Goal: Task Accomplishment & Management: Complete application form

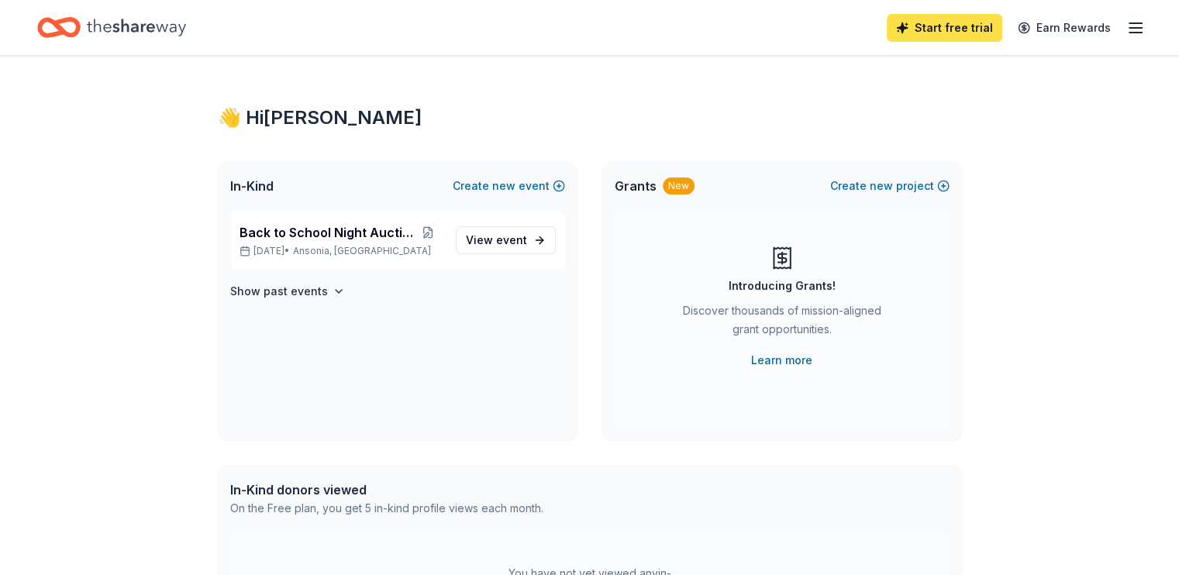
click at [886, 24] on link "Start free trial" at bounding box center [943, 28] width 115 height 28
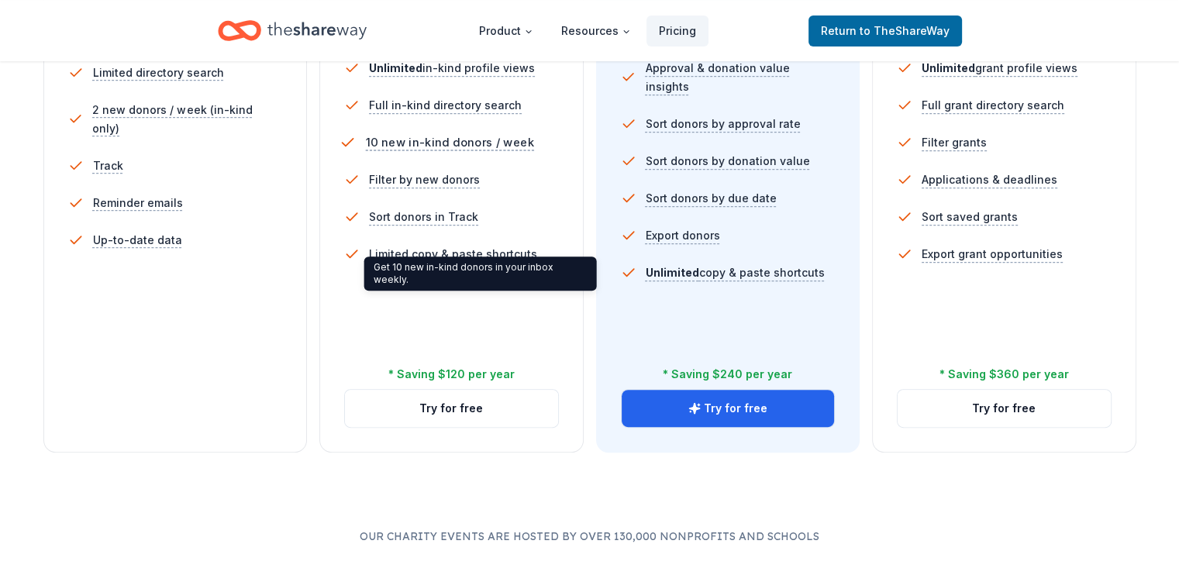
scroll to position [542, 0]
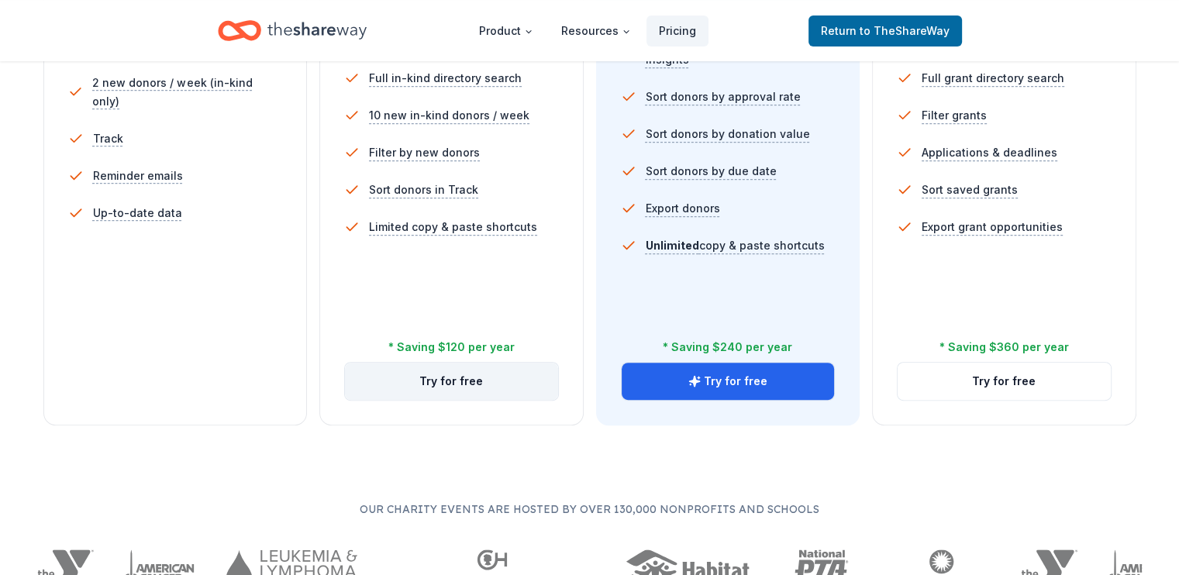
click at [439, 400] on button "Try for free" at bounding box center [451, 381] width 213 height 37
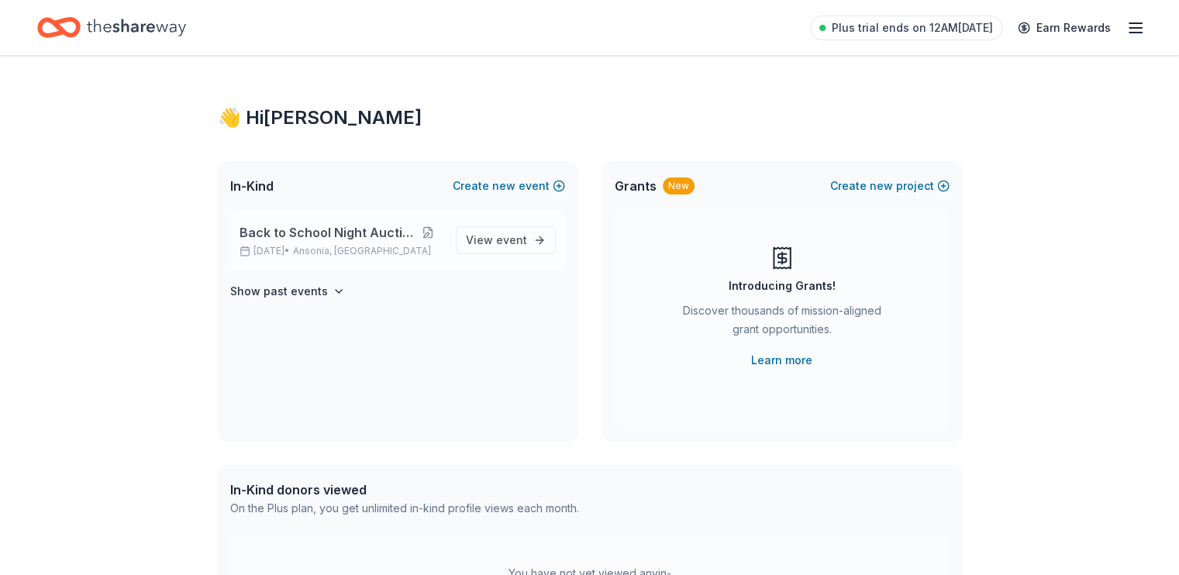
click at [413, 239] on button at bounding box center [428, 232] width 30 height 12
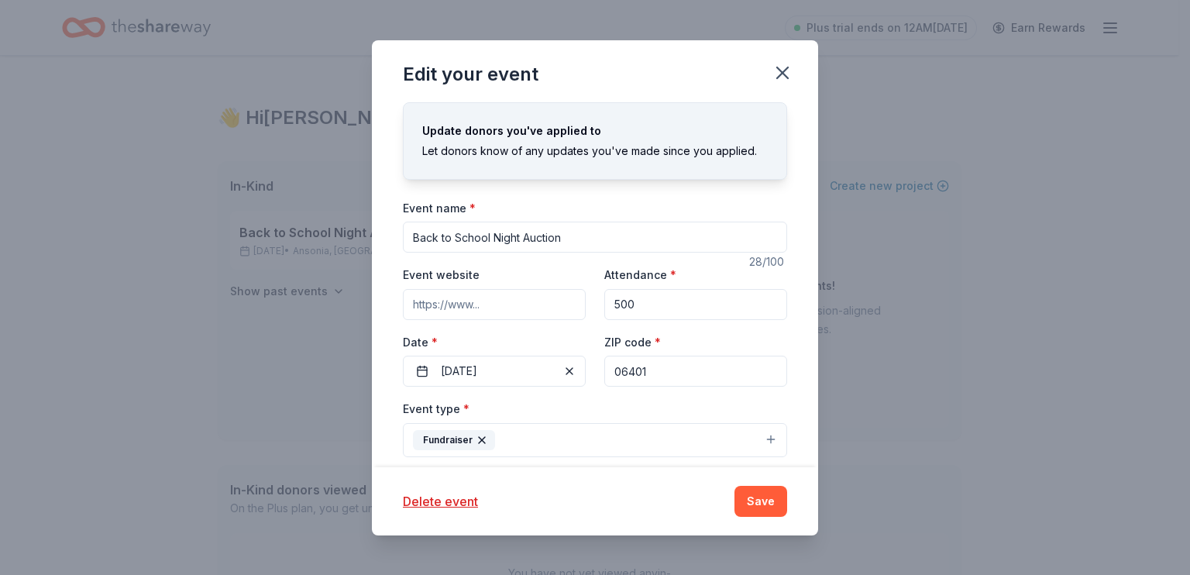
scroll to position [77, 0]
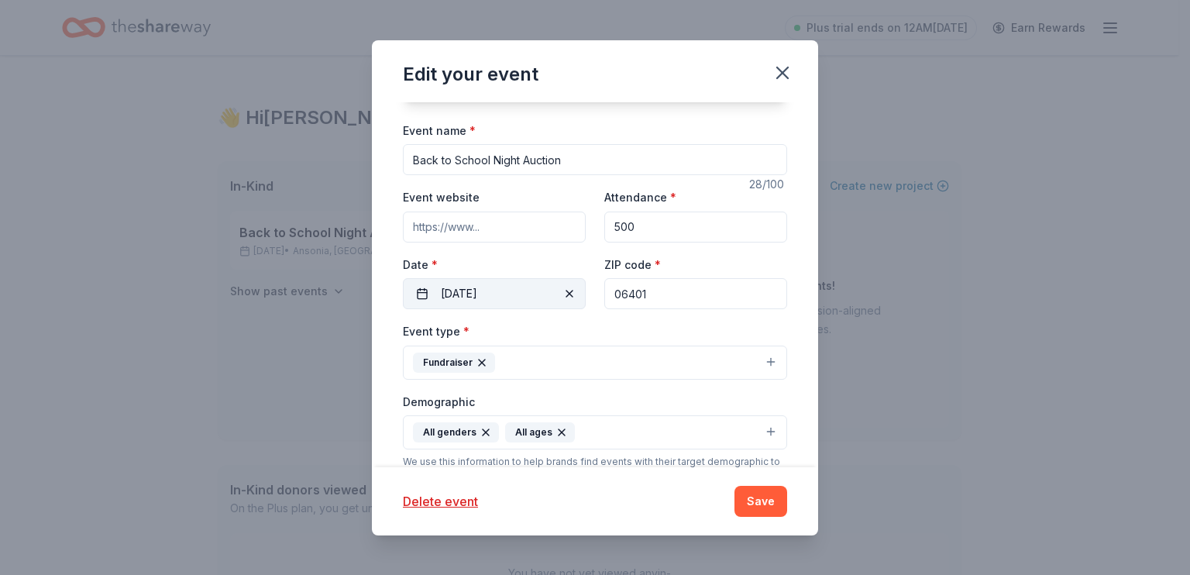
click at [493, 309] on button "09/04/2025" at bounding box center [494, 293] width 183 height 31
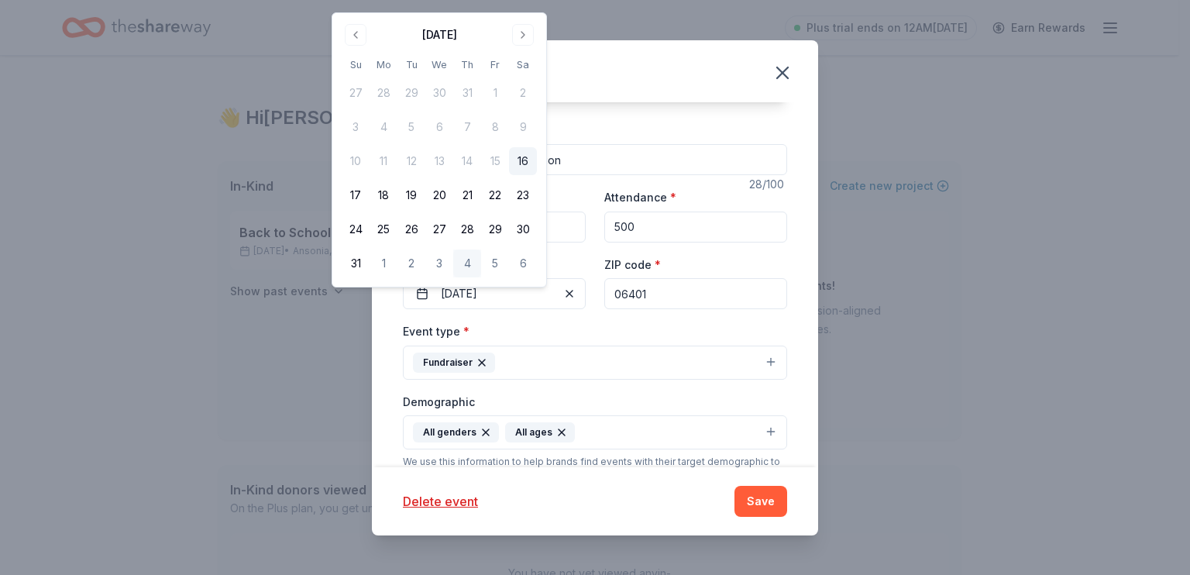
click at [534, 40] on button "Go to next month" at bounding box center [523, 35] width 22 height 22
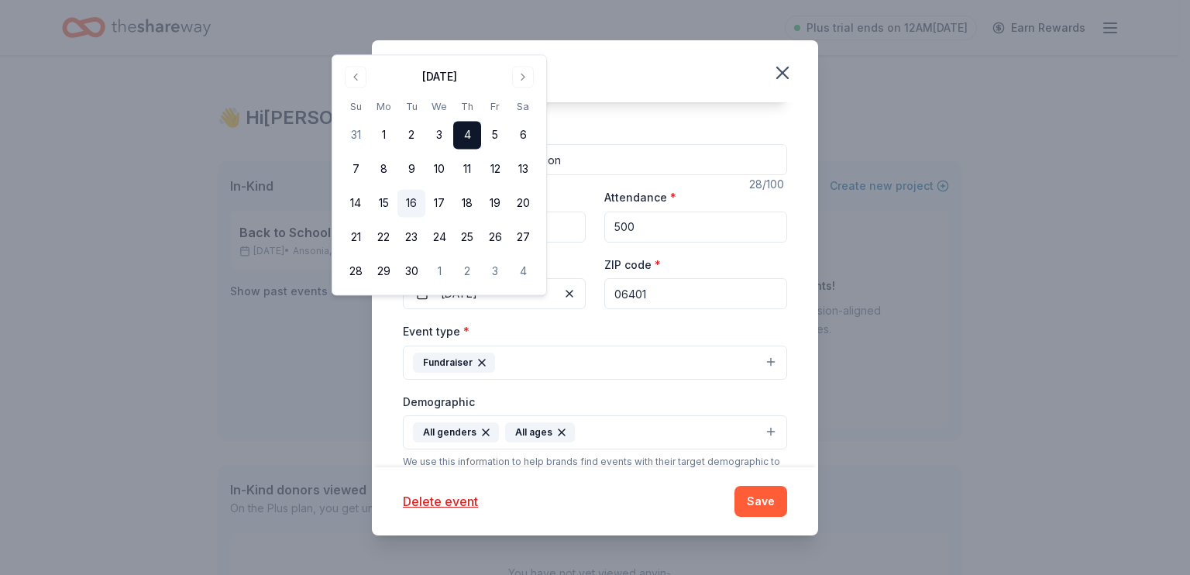
click at [425, 218] on button "16" at bounding box center [411, 204] width 28 height 28
click at [603, 380] on div "Event type * Fundraiser" at bounding box center [595, 351] width 384 height 58
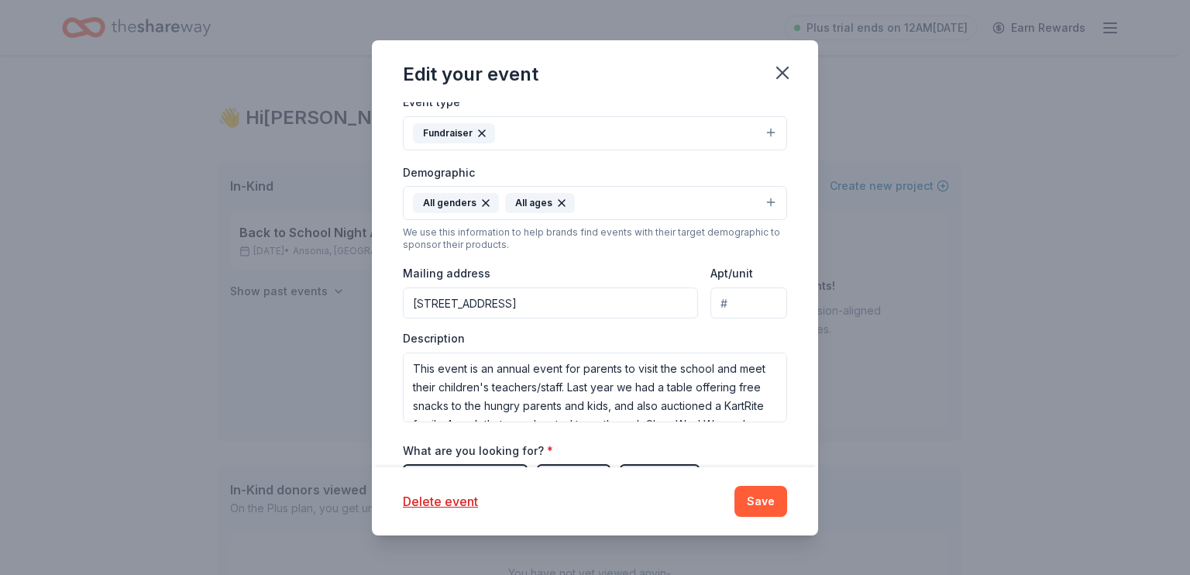
scroll to position [310, 0]
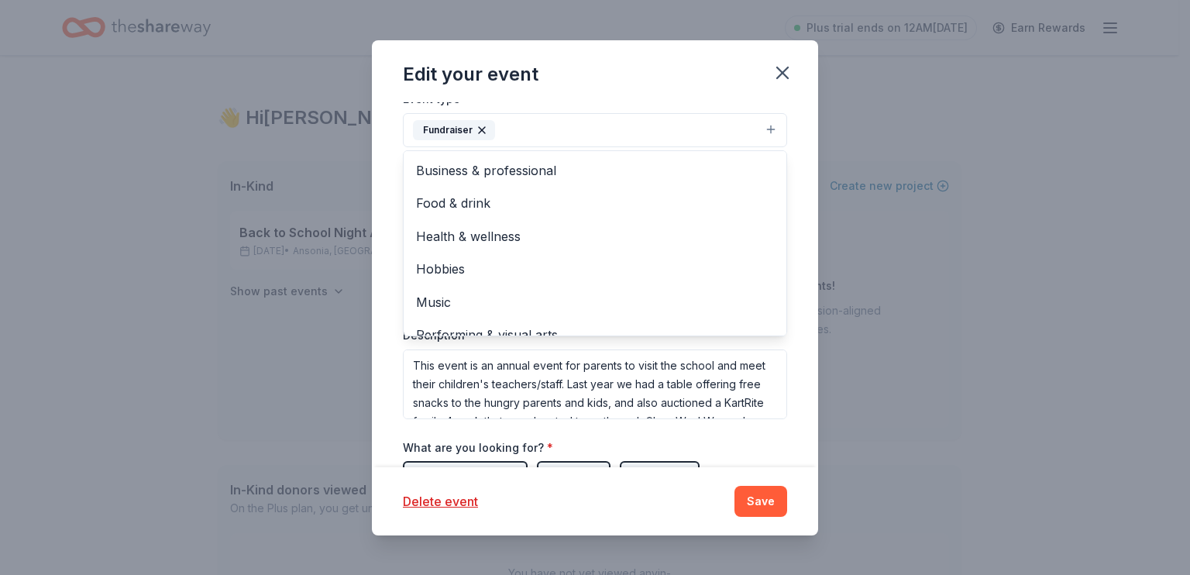
click at [497, 147] on button "Fundraiser" at bounding box center [595, 130] width 384 height 34
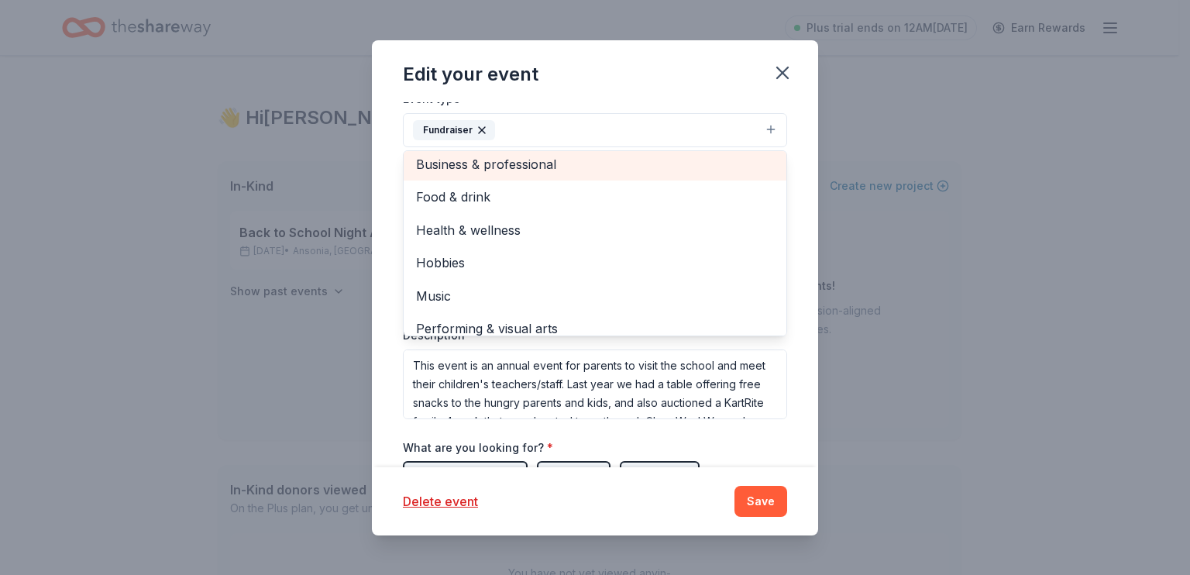
scroll to position [0, 0]
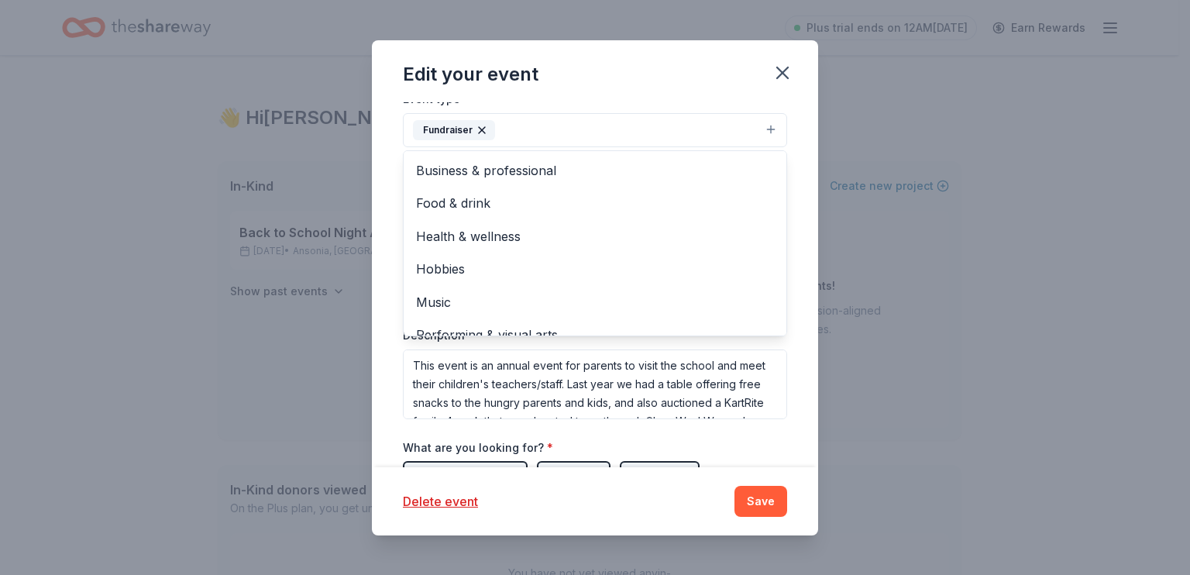
click at [553, 176] on div "Event name * Back to School Night Auction 28 /100 Event website Attendance * 50…" at bounding box center [595, 275] width 384 height 775
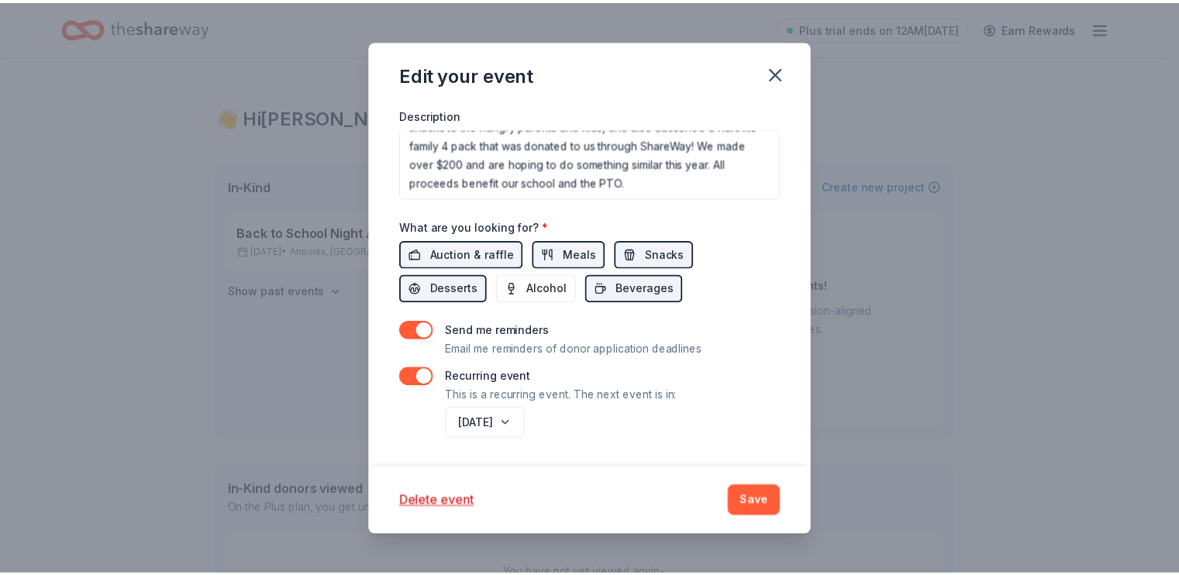
scroll to position [784, 0]
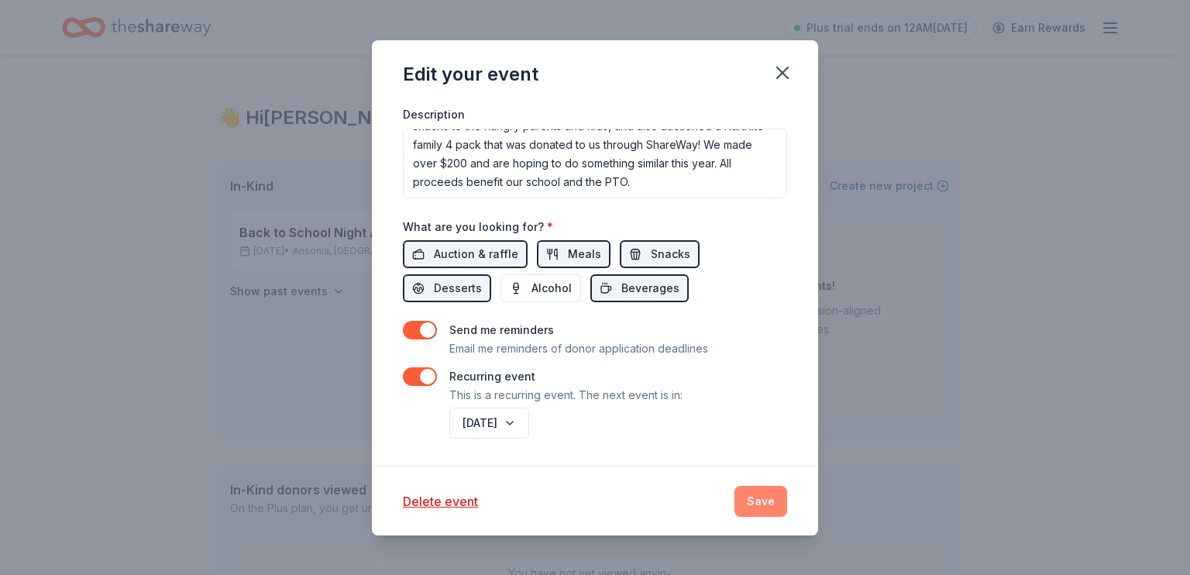
click at [787, 486] on button "Save" at bounding box center [761, 501] width 53 height 31
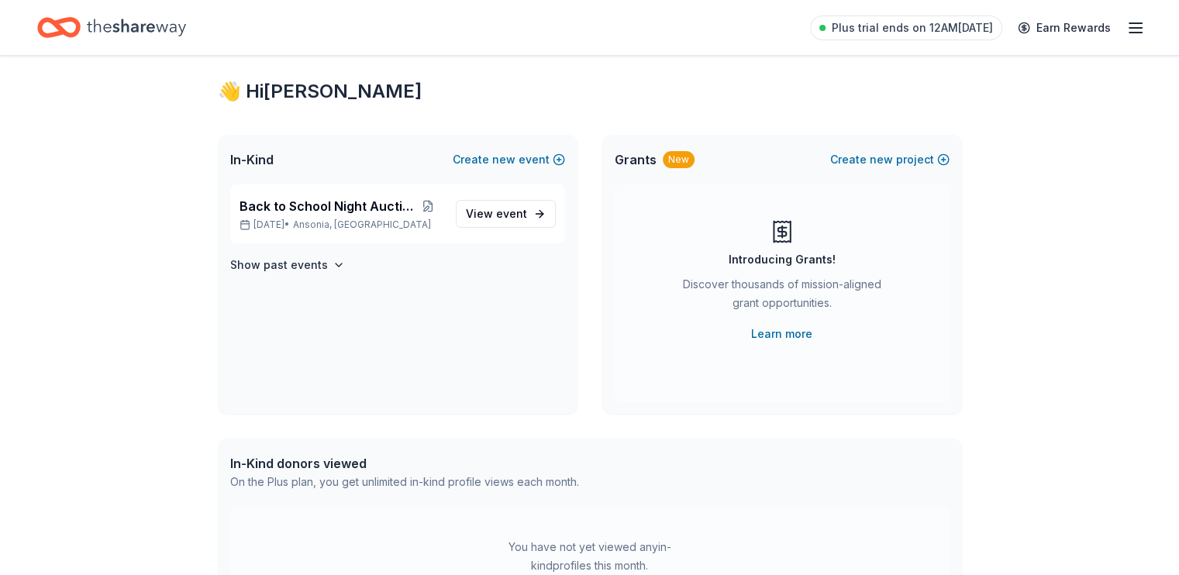
scroll to position [0, 0]
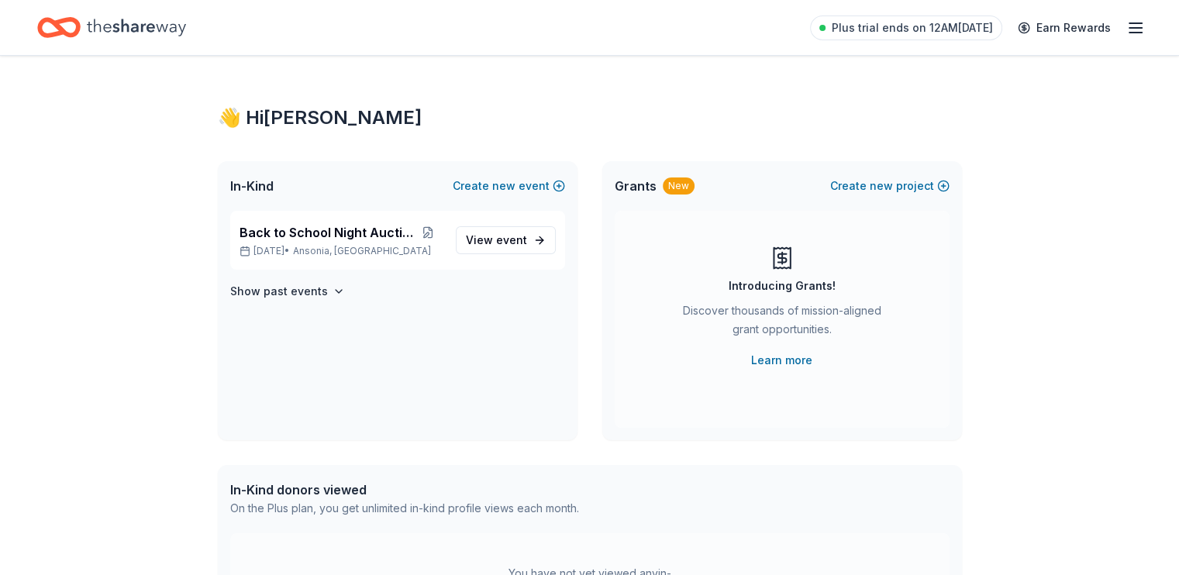
click at [1126, 23] on icon "button" at bounding box center [1135, 28] width 19 height 19
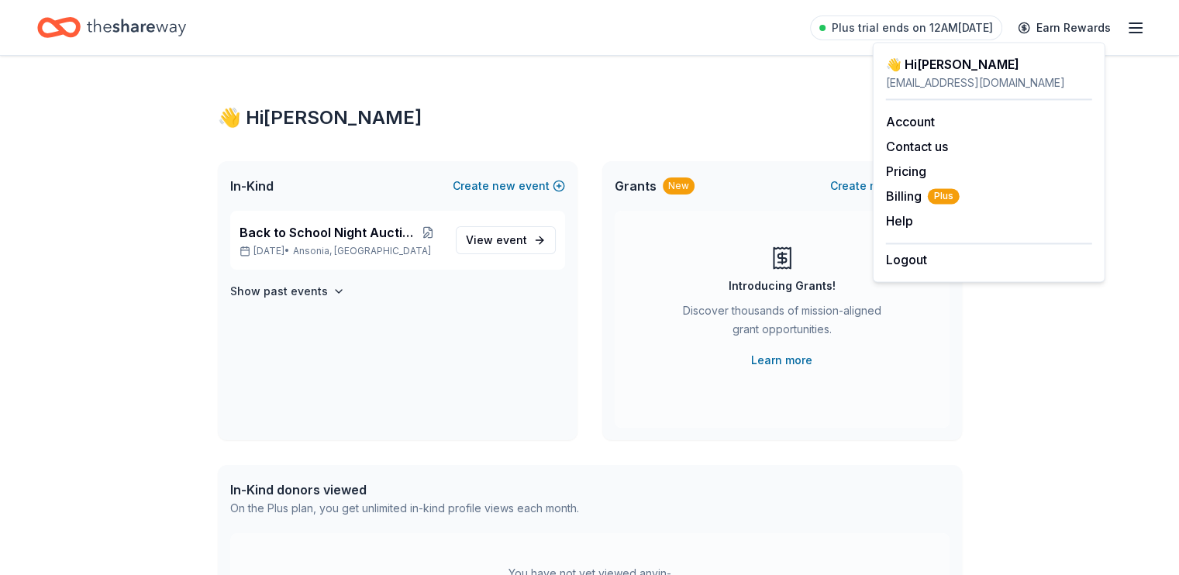
click at [420, 108] on div "👋 Hi Laura In-Kind Create new event Back to School Night Auction Sep 16, 2025 •…" at bounding box center [589, 493] width 793 height 874
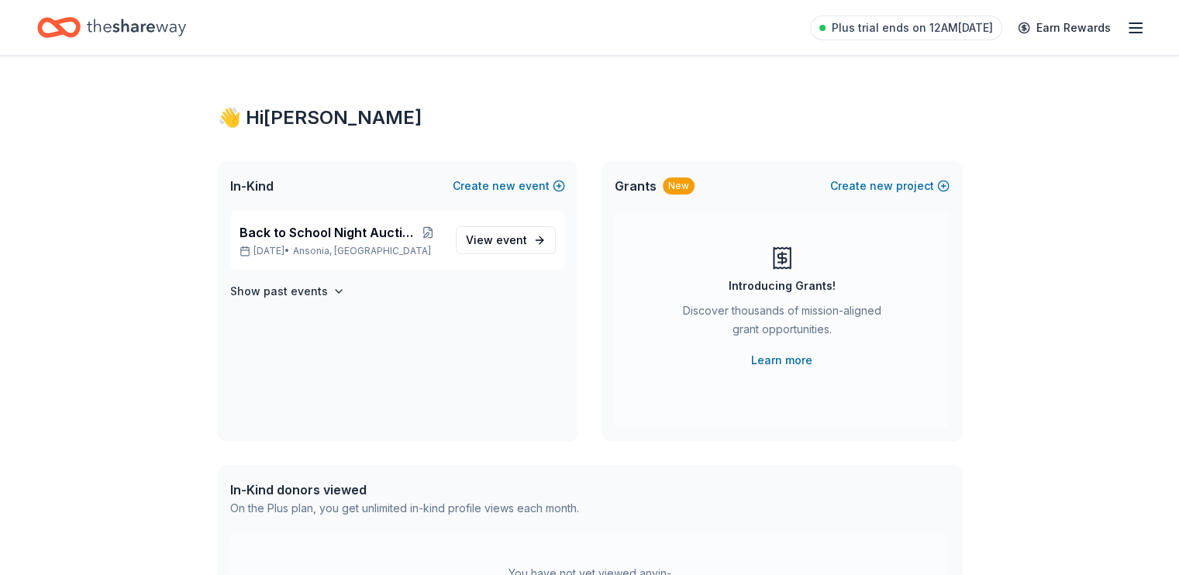
click at [158, 28] on icon "Home" at bounding box center [136, 28] width 99 height 32
click at [186, 19] on icon "Home" at bounding box center [136, 28] width 99 height 32
click at [64, 35] on icon "Home" at bounding box center [52, 26] width 24 height 15
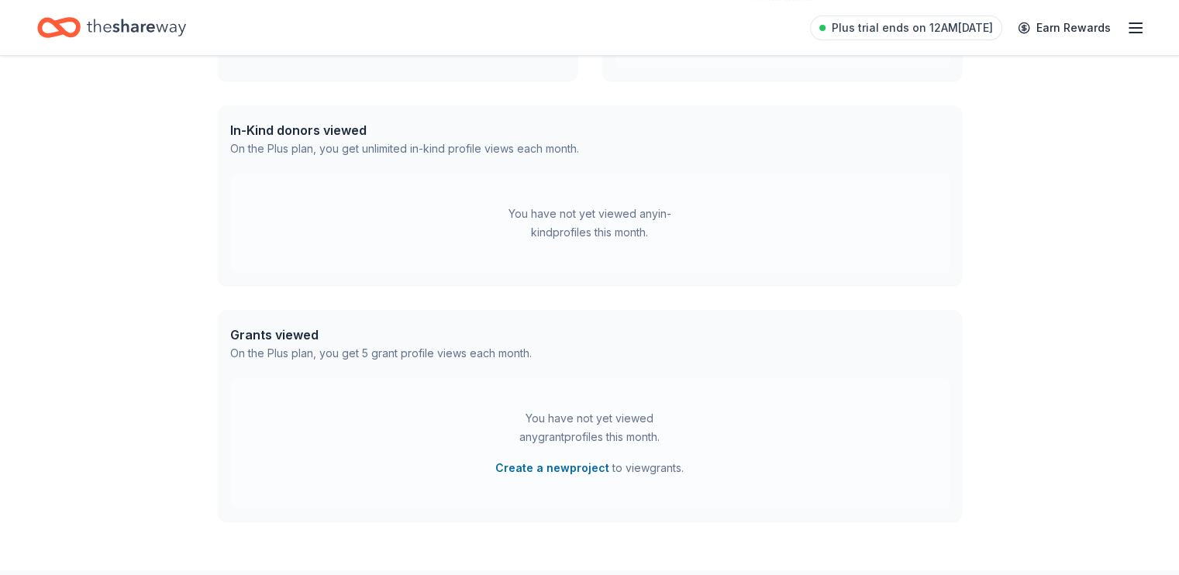
scroll to position [353, 0]
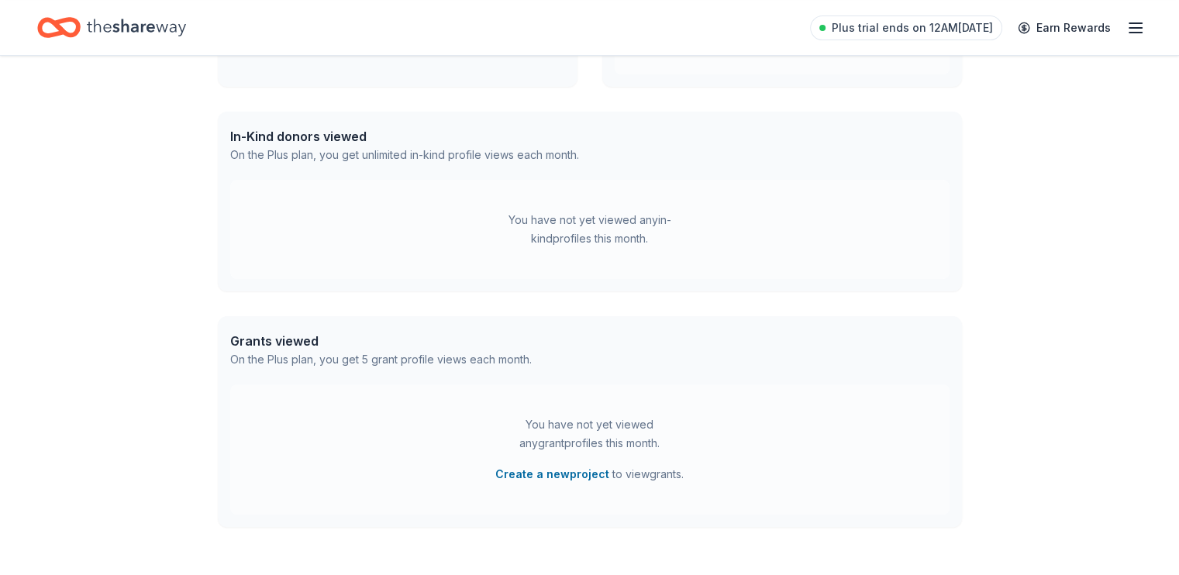
click at [368, 146] on div "In-Kind donors viewed" at bounding box center [404, 136] width 349 height 19
click at [579, 164] on div "On the Plus plan, you get unlimited in-kind profile views each month." at bounding box center [404, 155] width 349 height 19
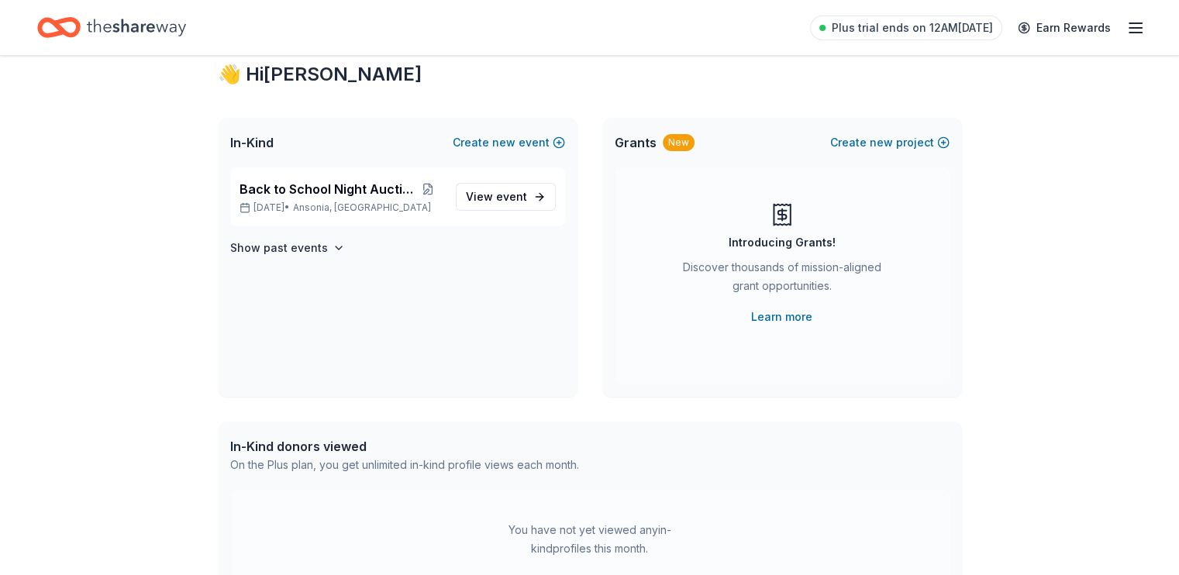
scroll to position [0, 0]
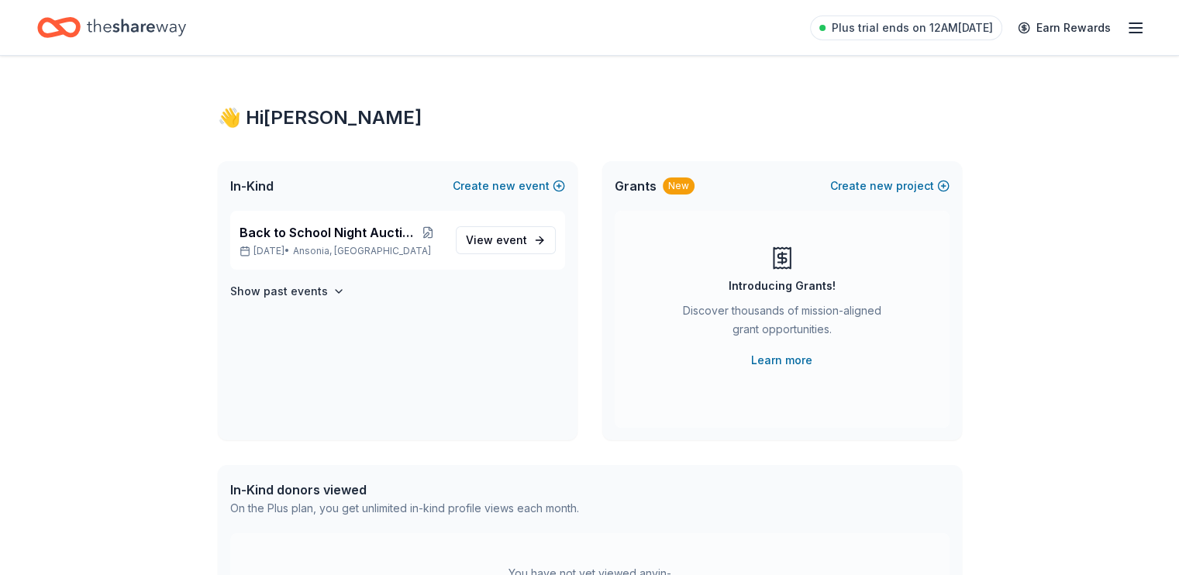
click at [288, 130] on div "👋 Hi Laura" at bounding box center [590, 117] width 744 height 25
click at [266, 195] on span "In-Kind" at bounding box center [251, 186] width 43 height 19
click at [496, 246] on span "event" at bounding box center [511, 239] width 31 height 13
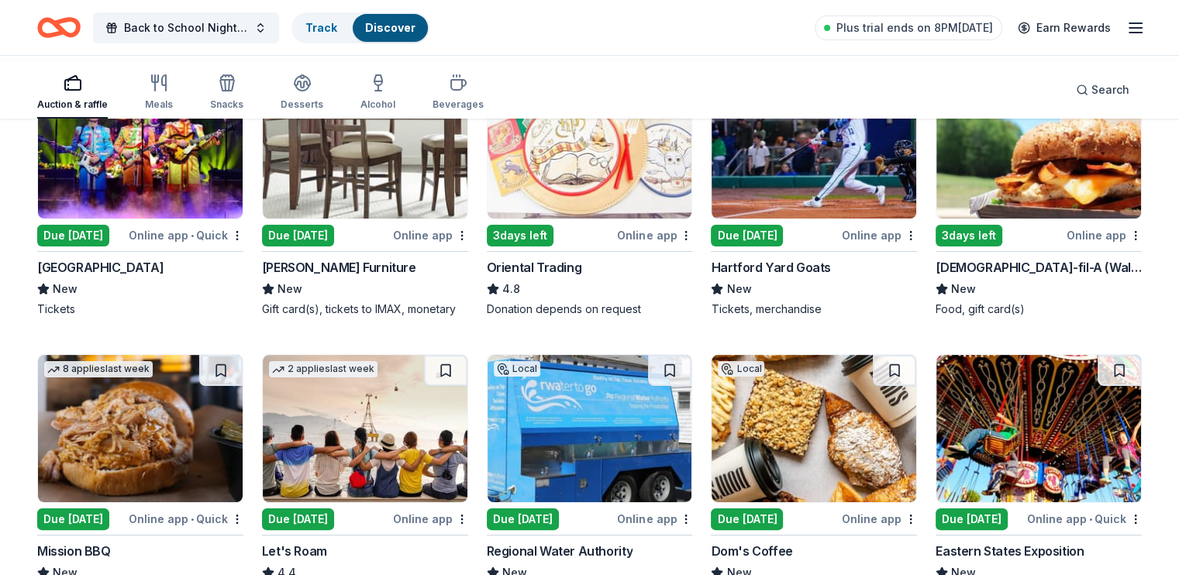
scroll to position [232, 0]
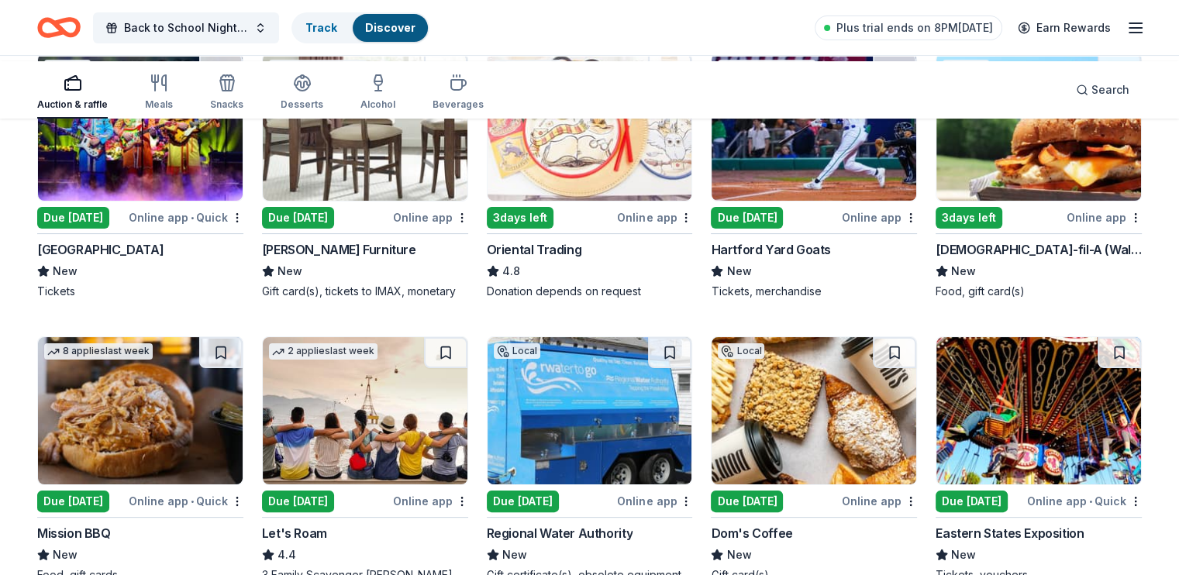
click at [143, 201] on img at bounding box center [140, 126] width 205 height 147
click at [248, 26] on span "Back to School Night Auction" at bounding box center [186, 28] width 124 height 19
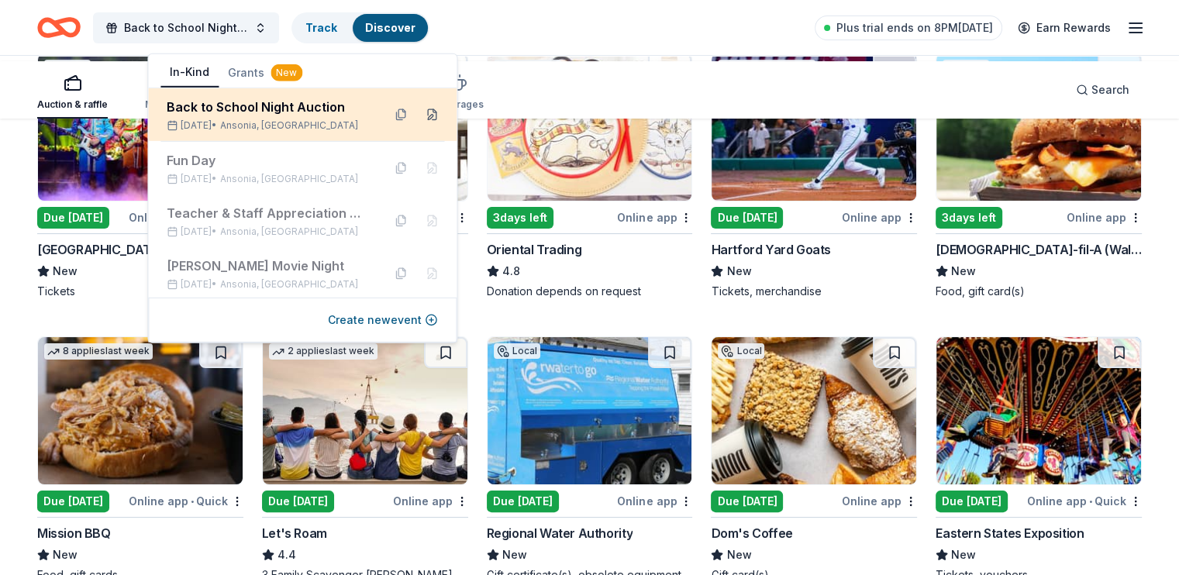
click at [419, 123] on button at bounding box center [431, 114] width 25 height 25
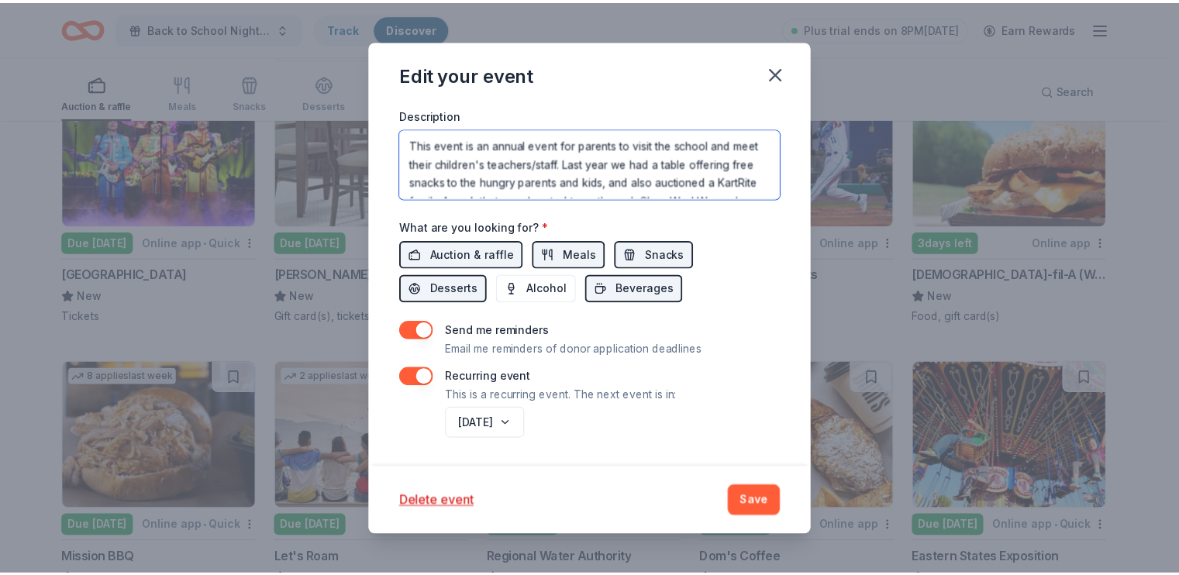
scroll to position [69, 0]
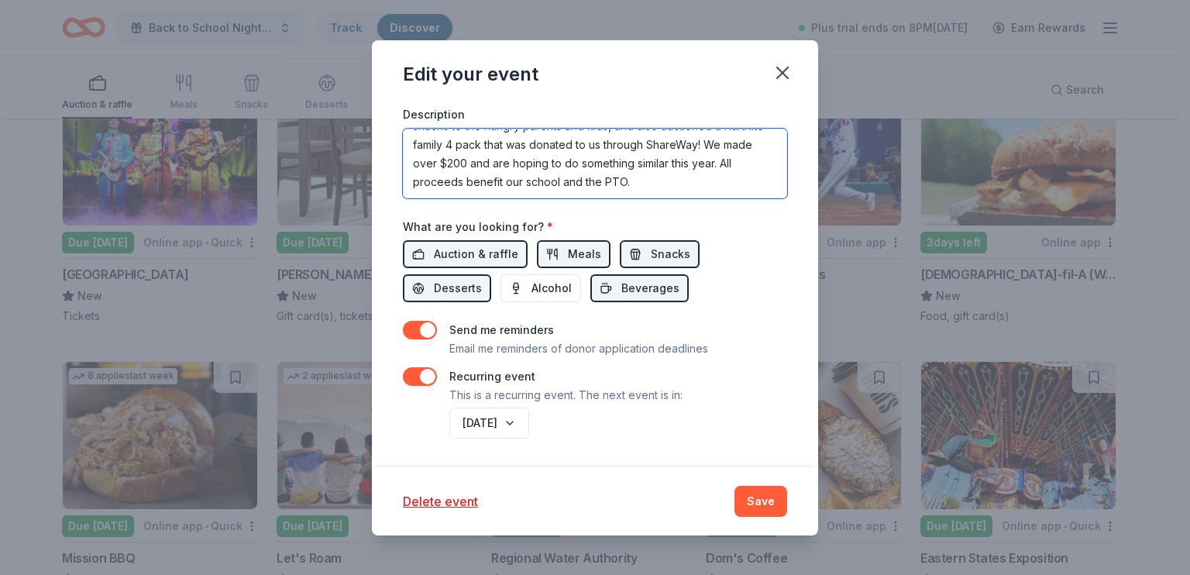
drag, startPoint x: 369, startPoint y: 133, endPoint x: 800, endPoint y: 222, distance: 439.8
click at [787, 222] on div "Event name * Back to School Night Auction 28 /100 Event website Attendance * 50…" at bounding box center [595, 55] width 384 height 775
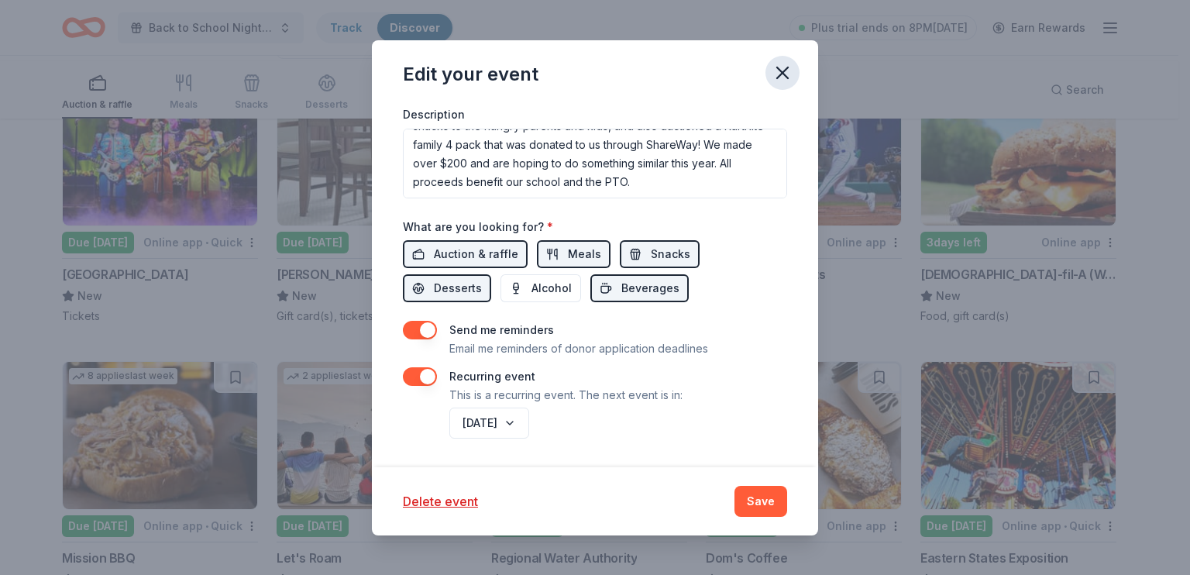
click at [793, 84] on icon "button" at bounding box center [783, 73] width 22 height 22
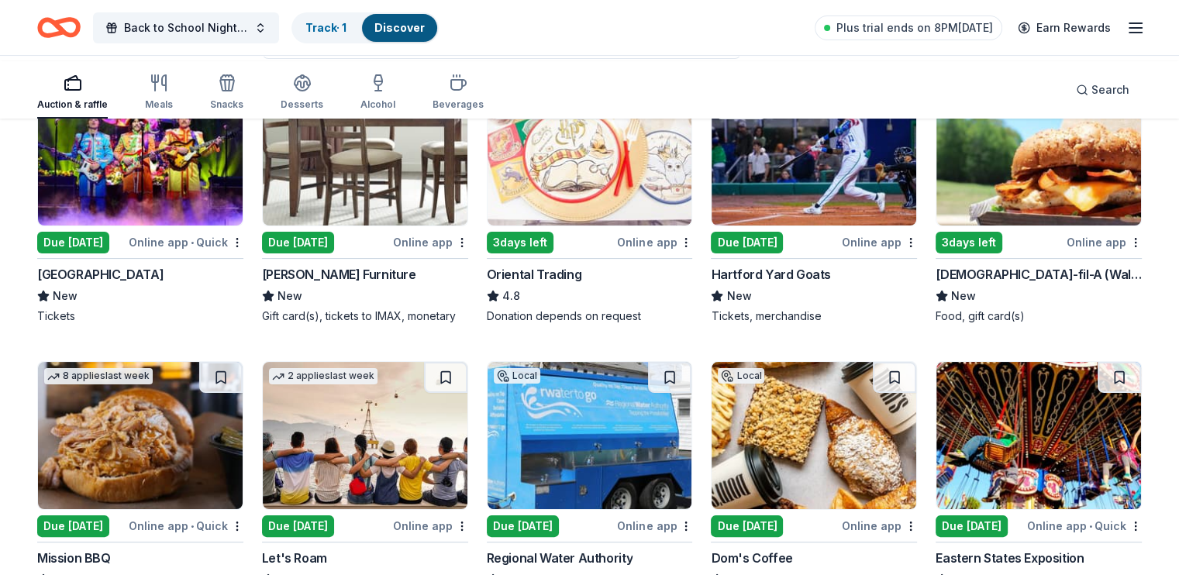
click at [334, 253] on div "Due [DATE]" at bounding box center [298, 243] width 72 height 22
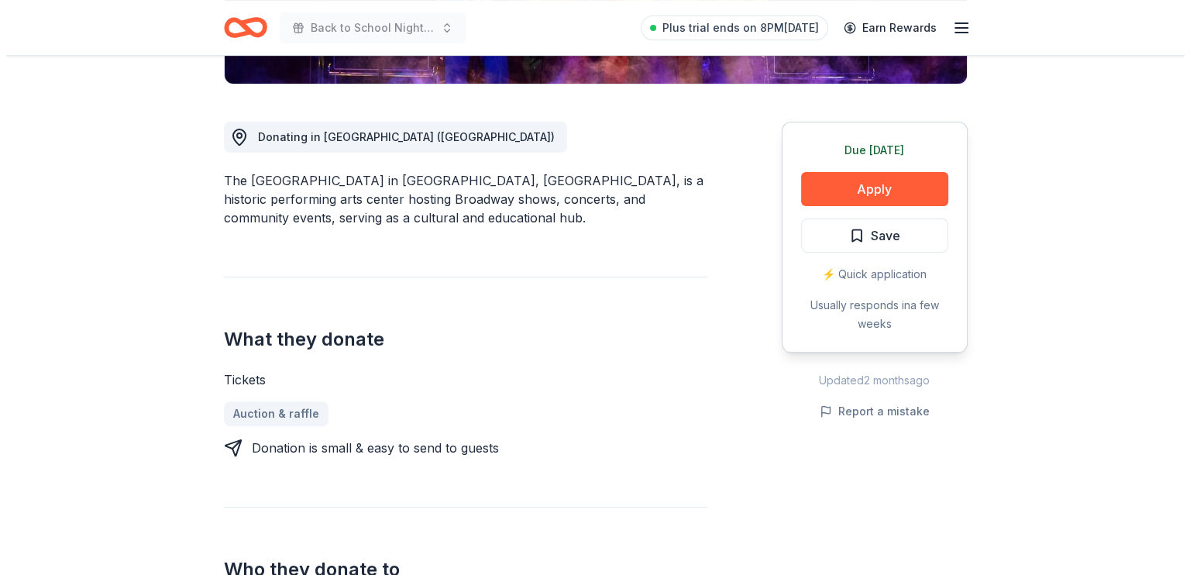
scroll to position [387, 0]
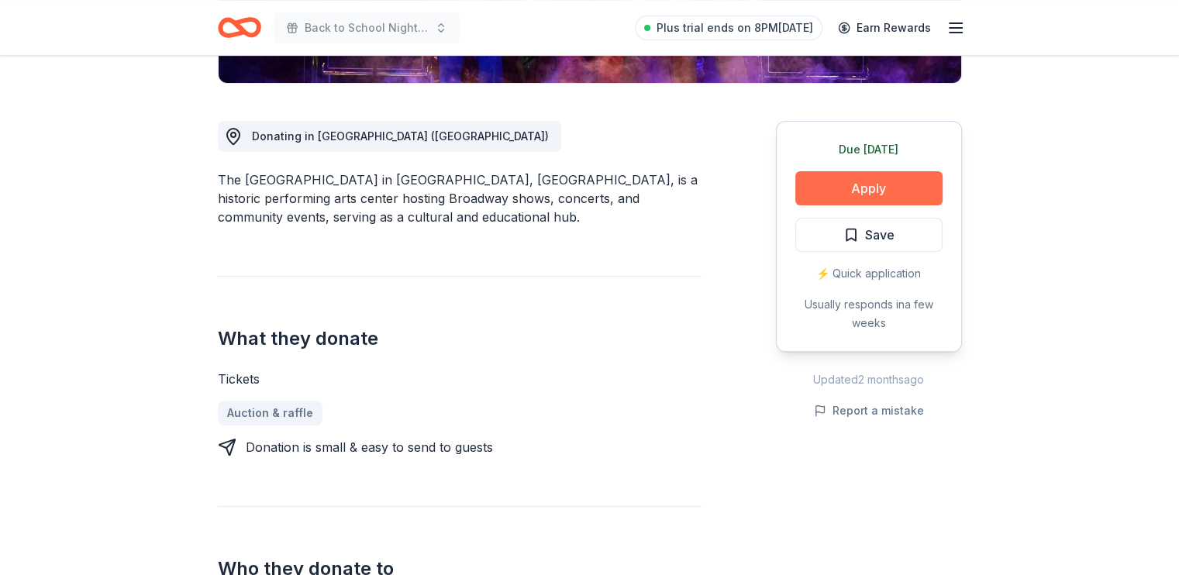
click at [857, 205] on button "Apply" at bounding box center [868, 188] width 147 height 34
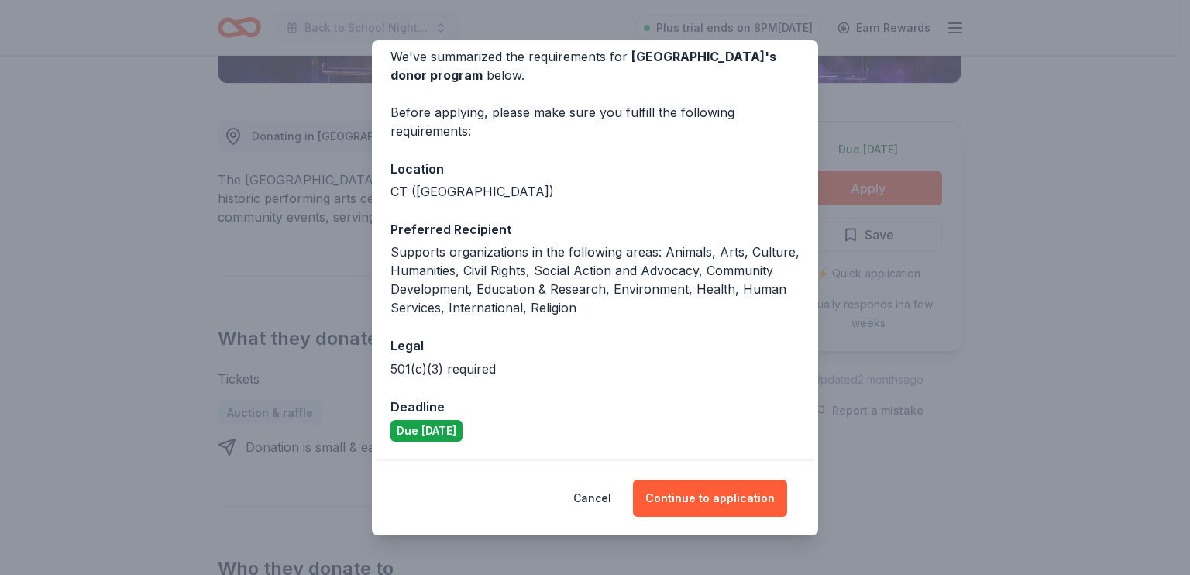
scroll to position [214, 0]
click at [710, 480] on button "Continue to application" at bounding box center [710, 498] width 154 height 37
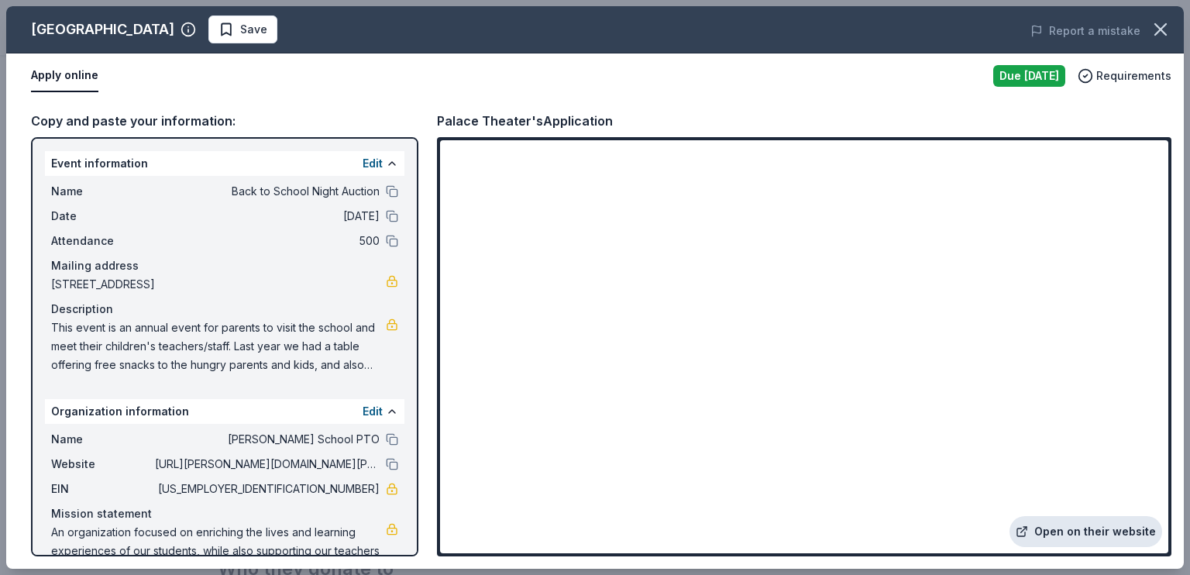
click at [1048, 516] on link "Open on their website" at bounding box center [1086, 531] width 153 height 31
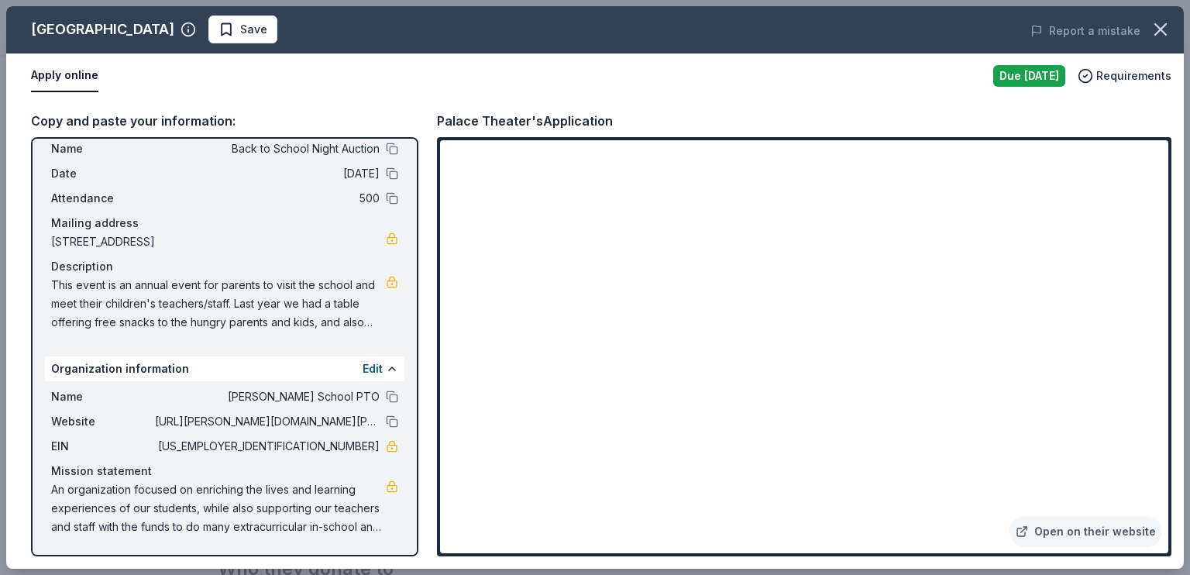
scroll to position [194, 0]
drag, startPoint x: 285, startPoint y: 417, endPoint x: 361, endPoint y: 432, distance: 77.3
click at [361, 432] on div "Name [PERSON_NAME] School PTO Website [URL][PERSON_NAME][DOMAIN_NAME][PERSON_NA…" at bounding box center [225, 461] width 360 height 161
click at [71, 291] on span "This event is an annual event for parents to visit the school and meet their ch…" at bounding box center [218, 304] width 335 height 56
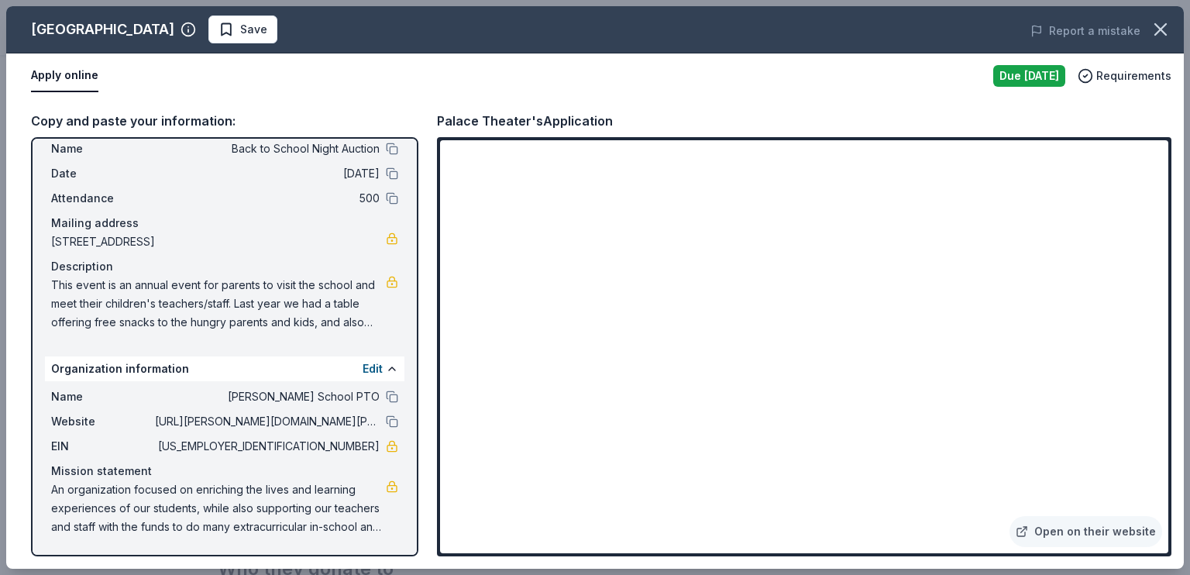
click at [66, 288] on span "This event is an annual event for parents to visit the school and meet their ch…" at bounding box center [218, 304] width 335 height 56
click at [67, 288] on span "This event is an annual event for parents to visit the school and meet their ch…" at bounding box center [218, 304] width 335 height 56
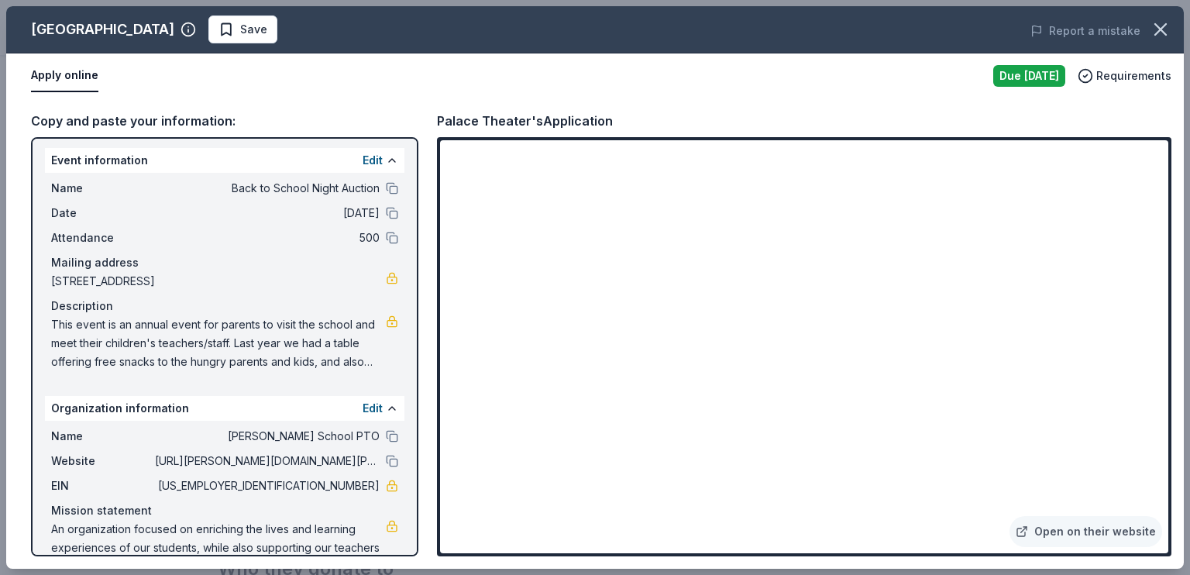
scroll to position [0, 0]
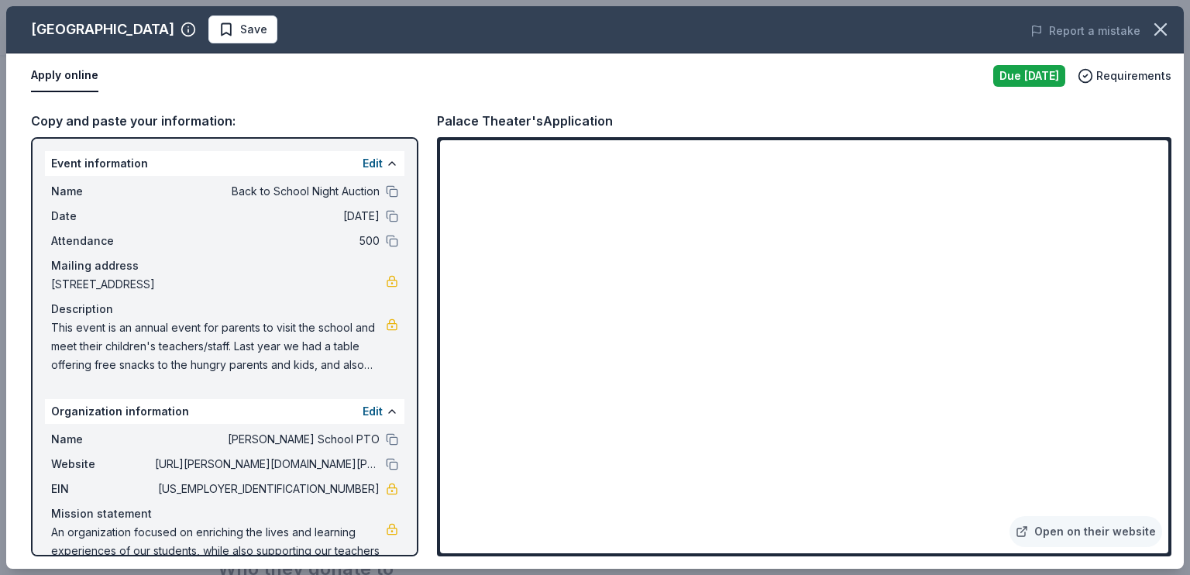
drag, startPoint x: 64, startPoint y: 405, endPoint x: 311, endPoint y: 458, distance: 252.0
click at [308, 374] on span "This event is an annual event for parents to visit the school and meet their ch…" at bounding box center [218, 346] width 335 height 56
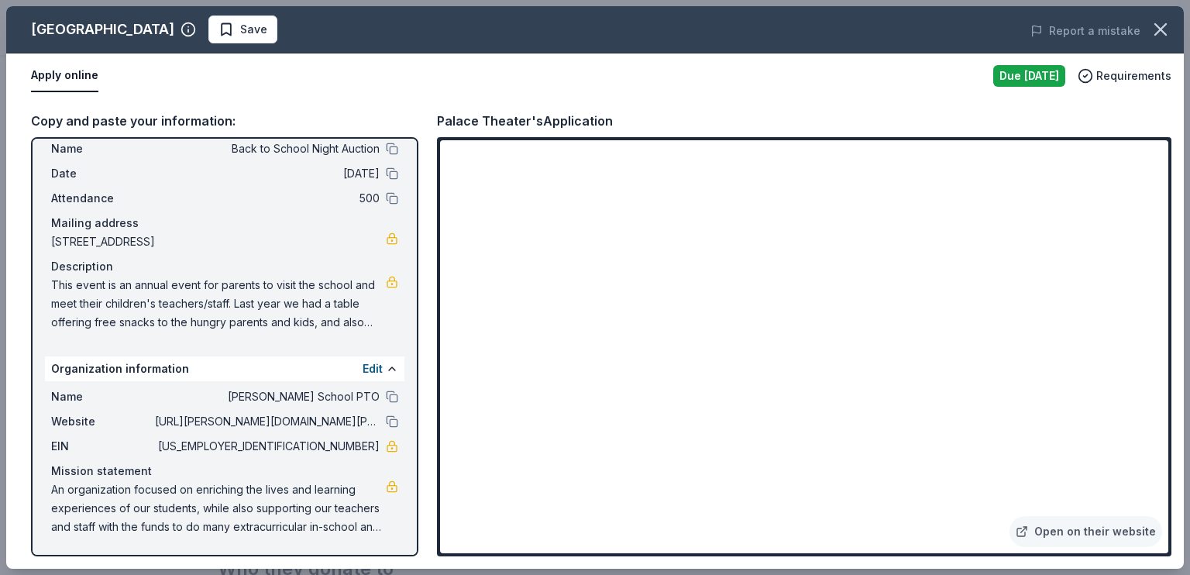
scroll to position [194, 0]
click at [229, 30] on span "Save" at bounding box center [243, 29] width 49 height 19
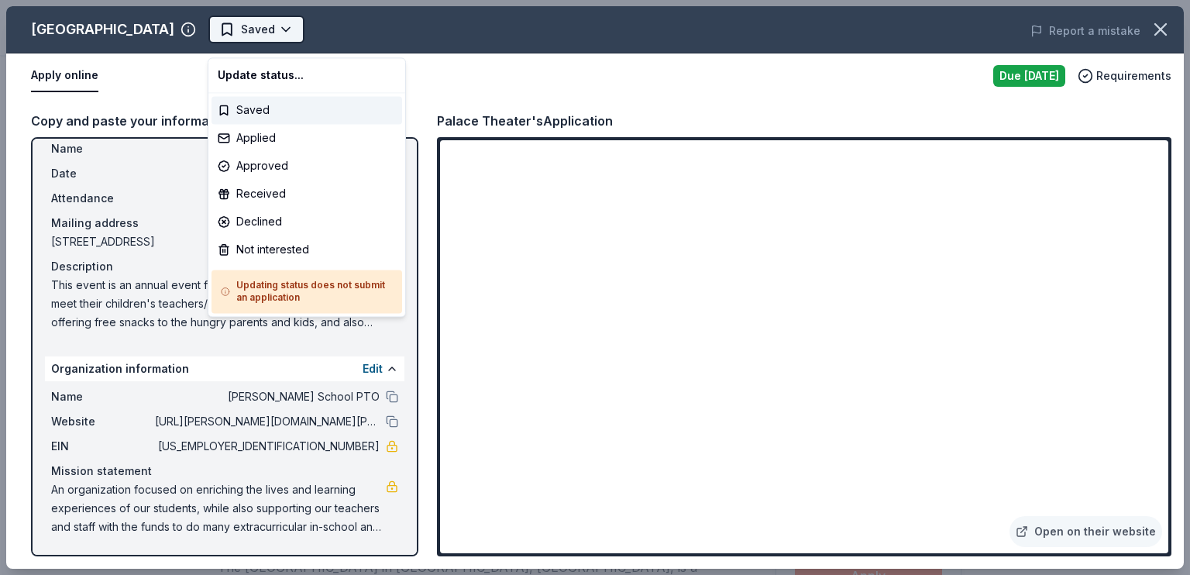
click at [297, 30] on body "Back to School Night Auction Saved Apply Due [DATE] [GEOGRAPHIC_DATA] New Share…" at bounding box center [589, 287] width 1179 height 575
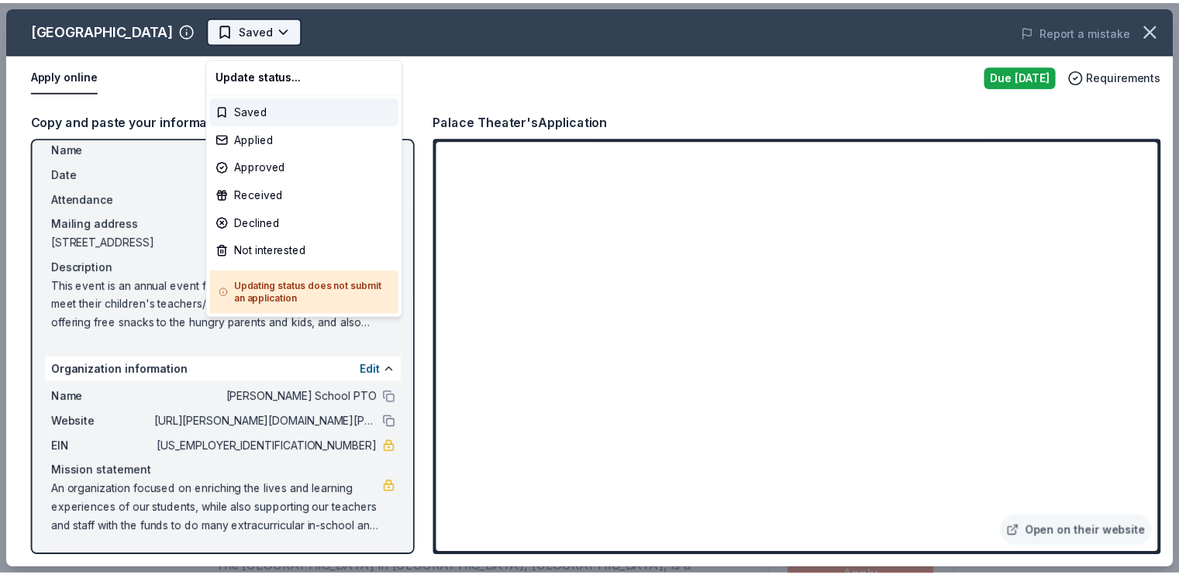
scroll to position [0, 0]
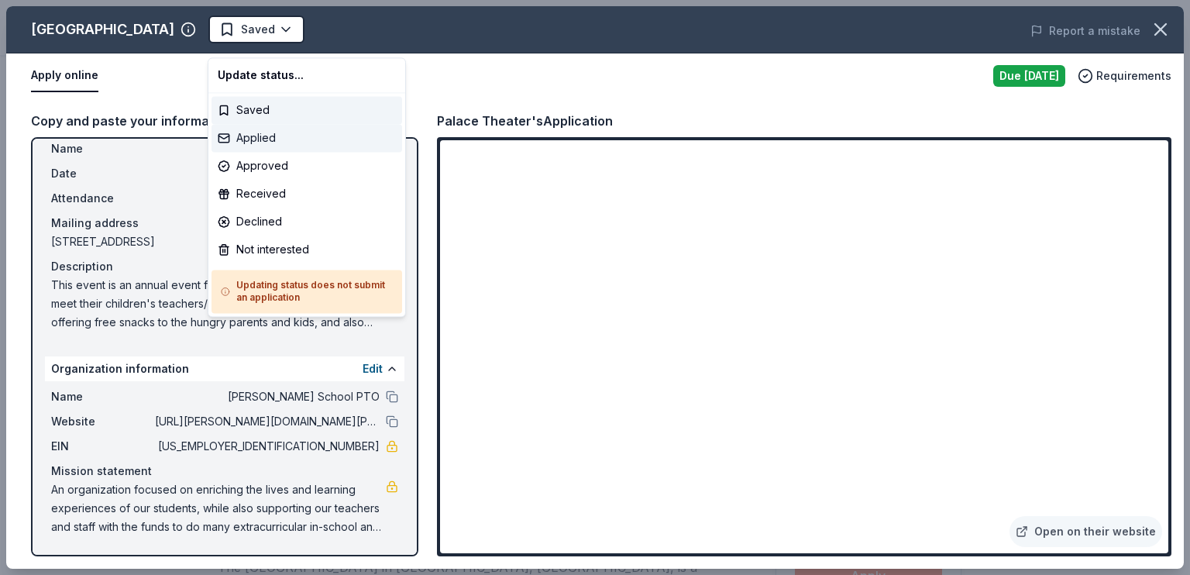
click at [298, 147] on div "Applied" at bounding box center [307, 138] width 191 height 28
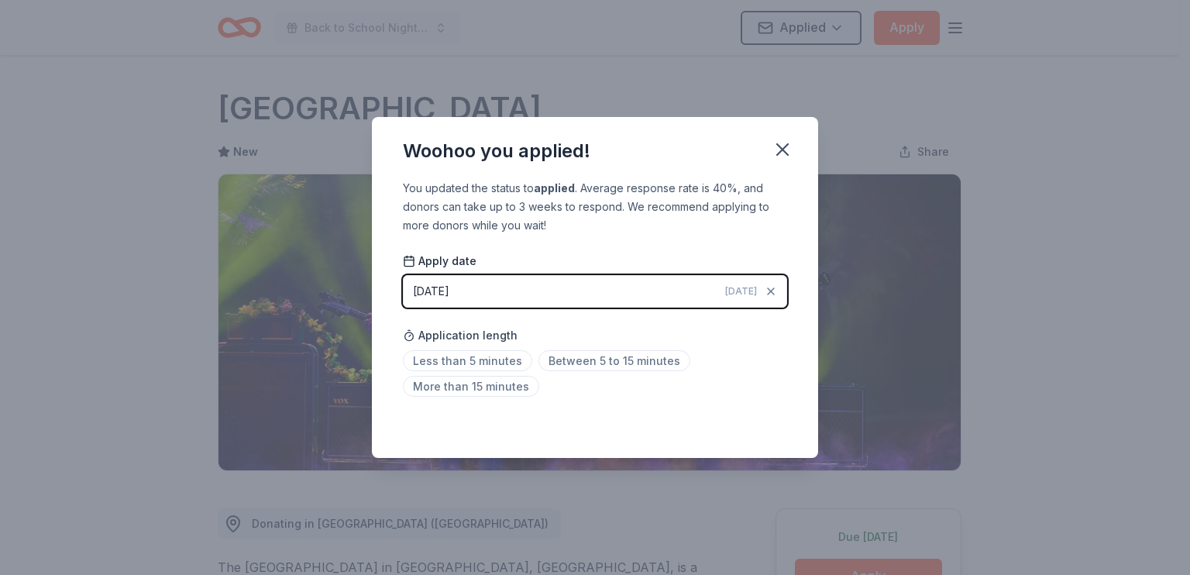
click at [567, 363] on div "Application length Less than 5 minutes Between 5 to 15 minutes More than 15 min…" at bounding box center [595, 361] width 384 height 82
click at [565, 371] on span "Between 5 to 15 minutes" at bounding box center [615, 360] width 152 height 21
click at [788, 144] on icon "button" at bounding box center [782, 149] width 11 height 11
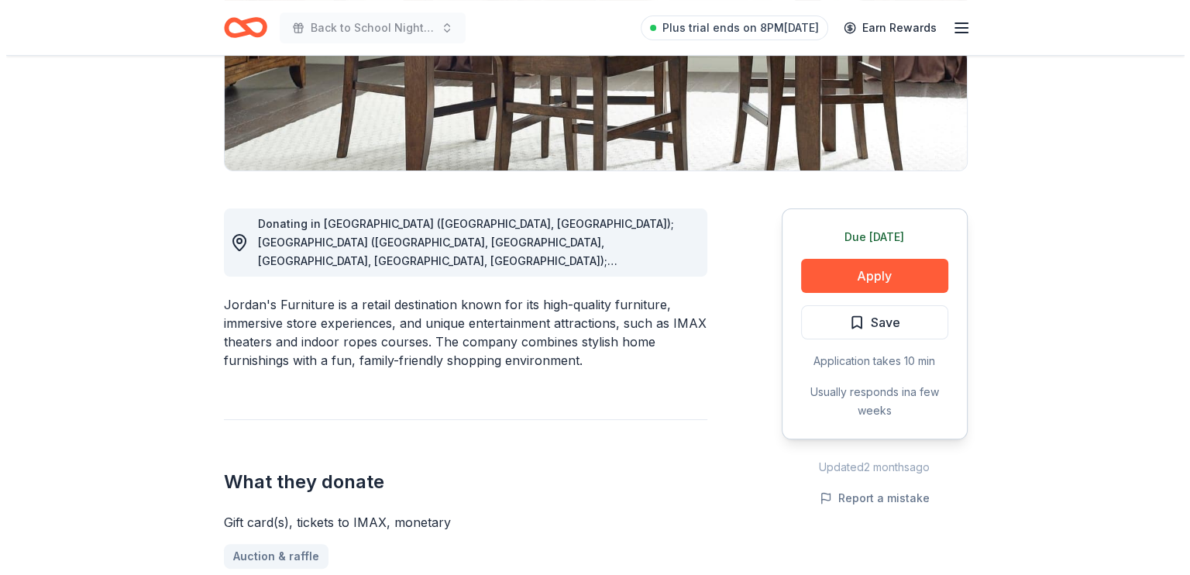
scroll to position [310, 0]
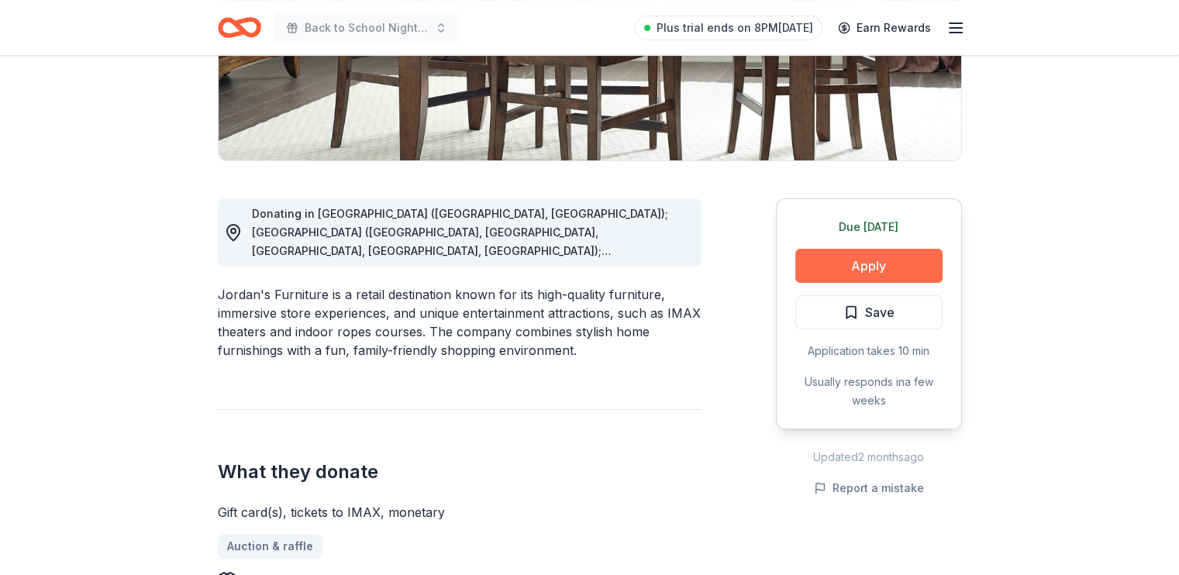
click at [862, 283] on button "Apply" at bounding box center [868, 266] width 147 height 34
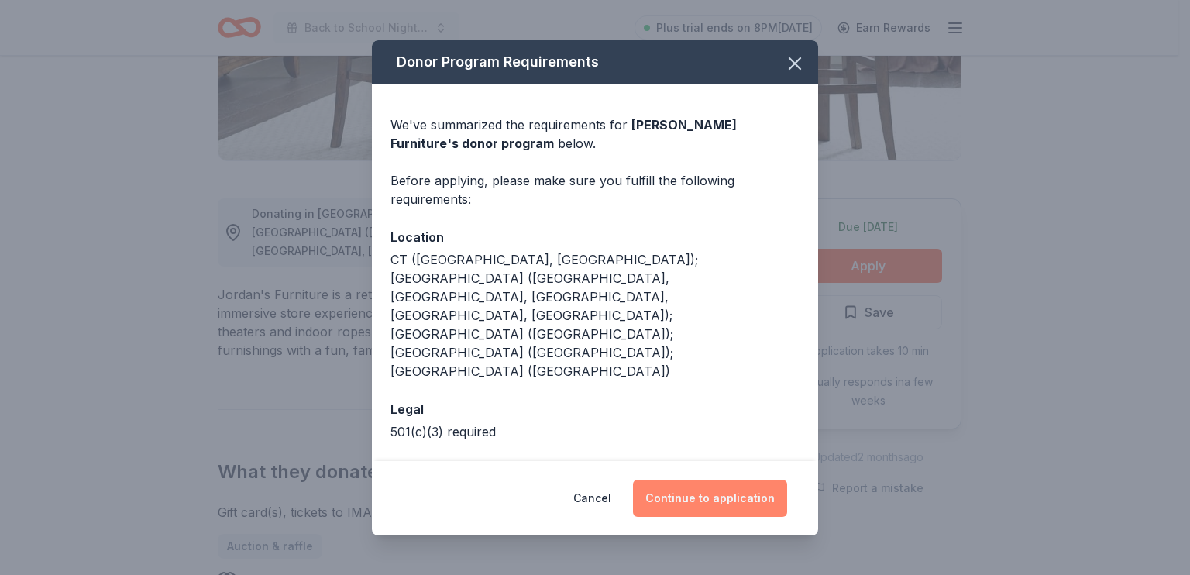
click at [752, 480] on button "Continue to application" at bounding box center [710, 498] width 154 height 37
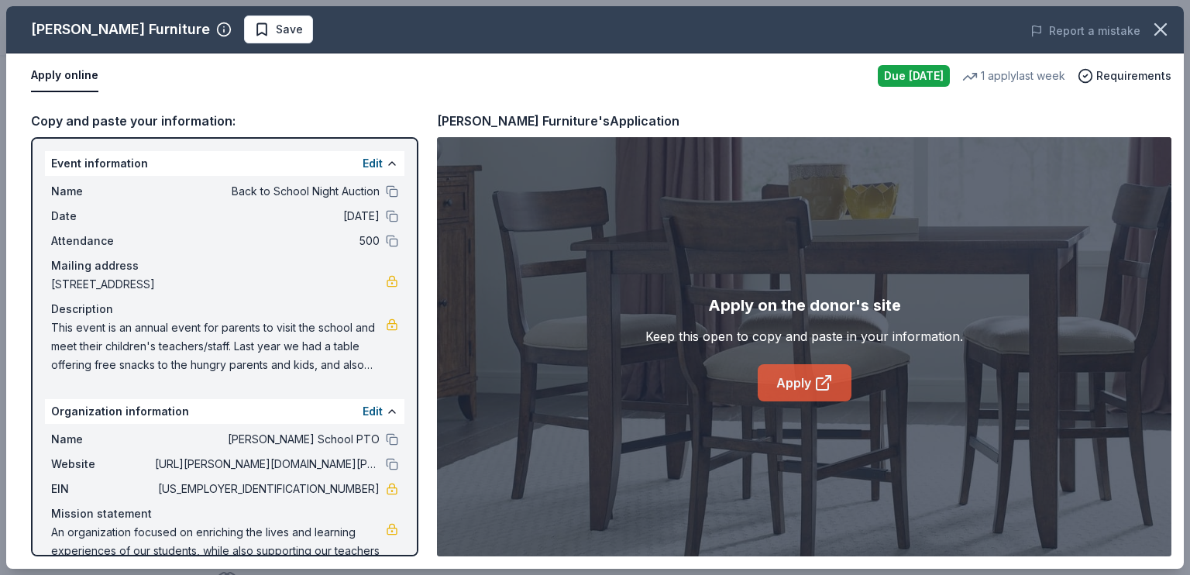
click at [792, 390] on link "Apply" at bounding box center [805, 382] width 94 height 37
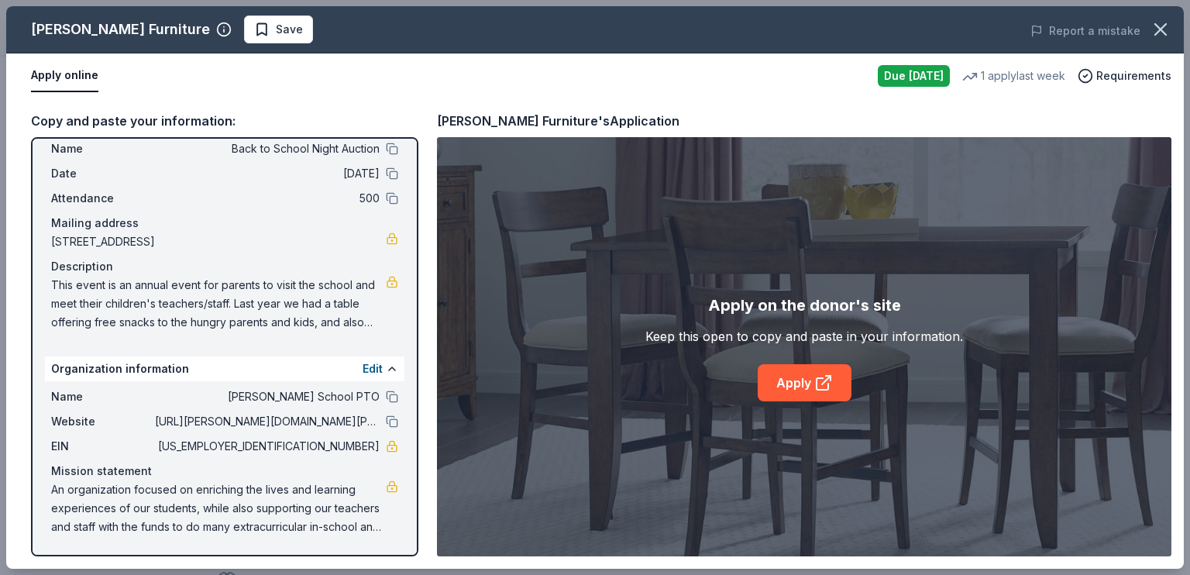
scroll to position [155, 0]
click at [295, 29] on span "Save" at bounding box center [289, 29] width 27 height 19
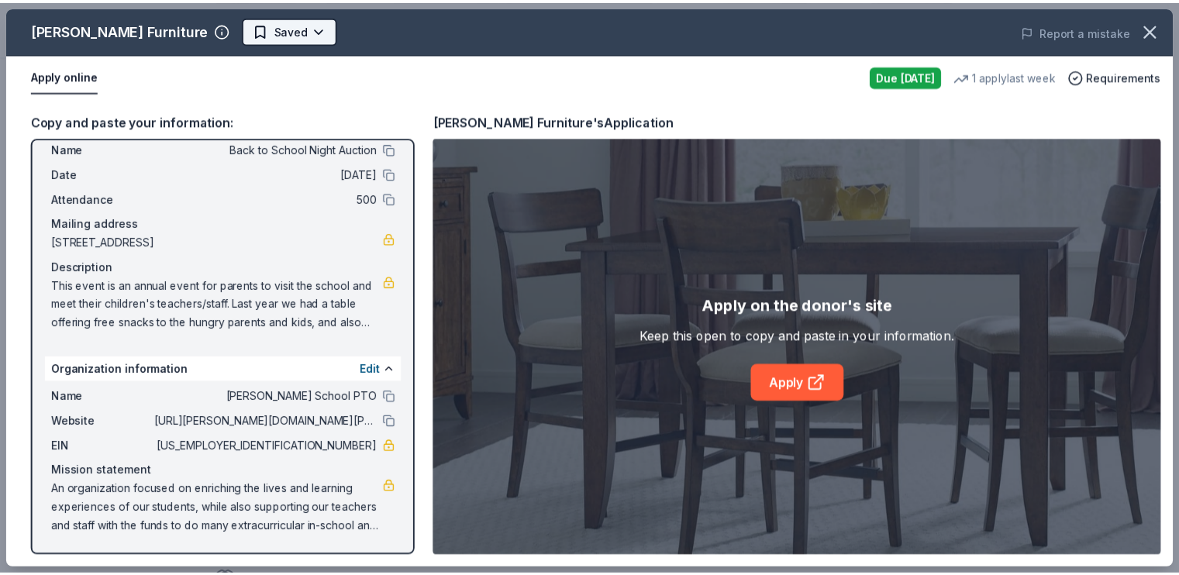
scroll to position [0, 0]
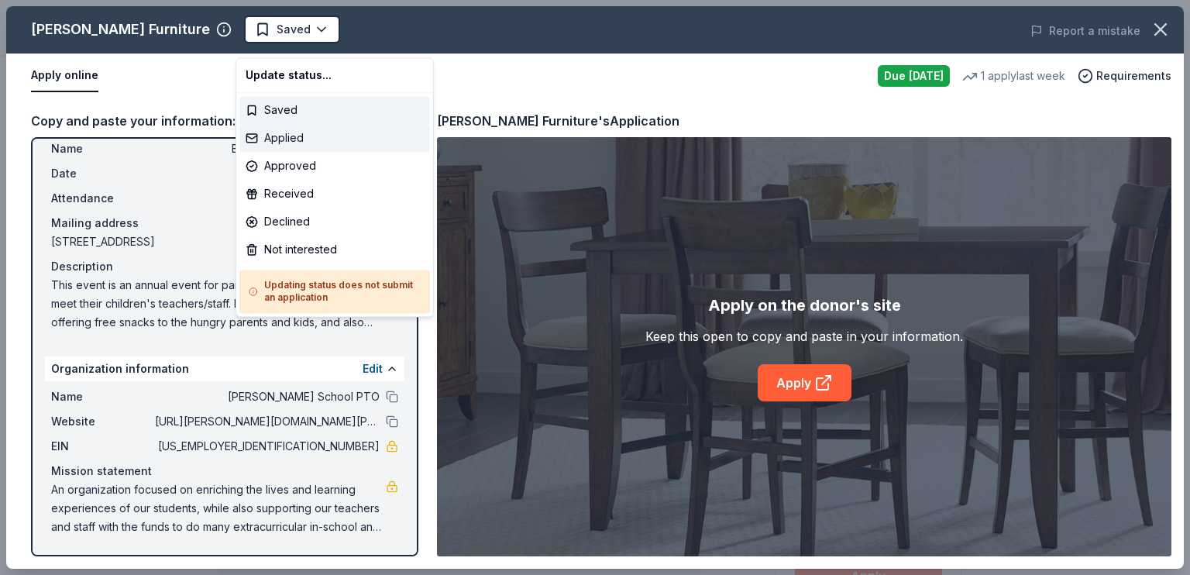
click at [308, 152] on div "Applied" at bounding box center [334, 138] width 191 height 28
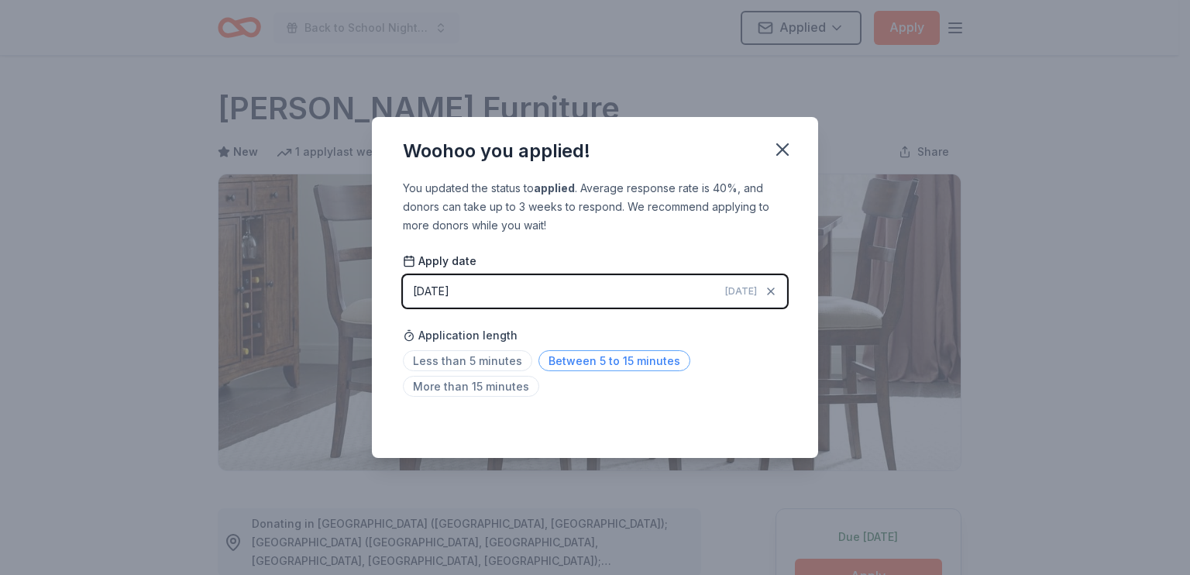
click at [552, 371] on span "Between 5 to 15 minutes" at bounding box center [615, 360] width 152 height 21
click at [793, 139] on icon "button" at bounding box center [783, 150] width 22 height 22
